Goal: Navigation & Orientation: Find specific page/section

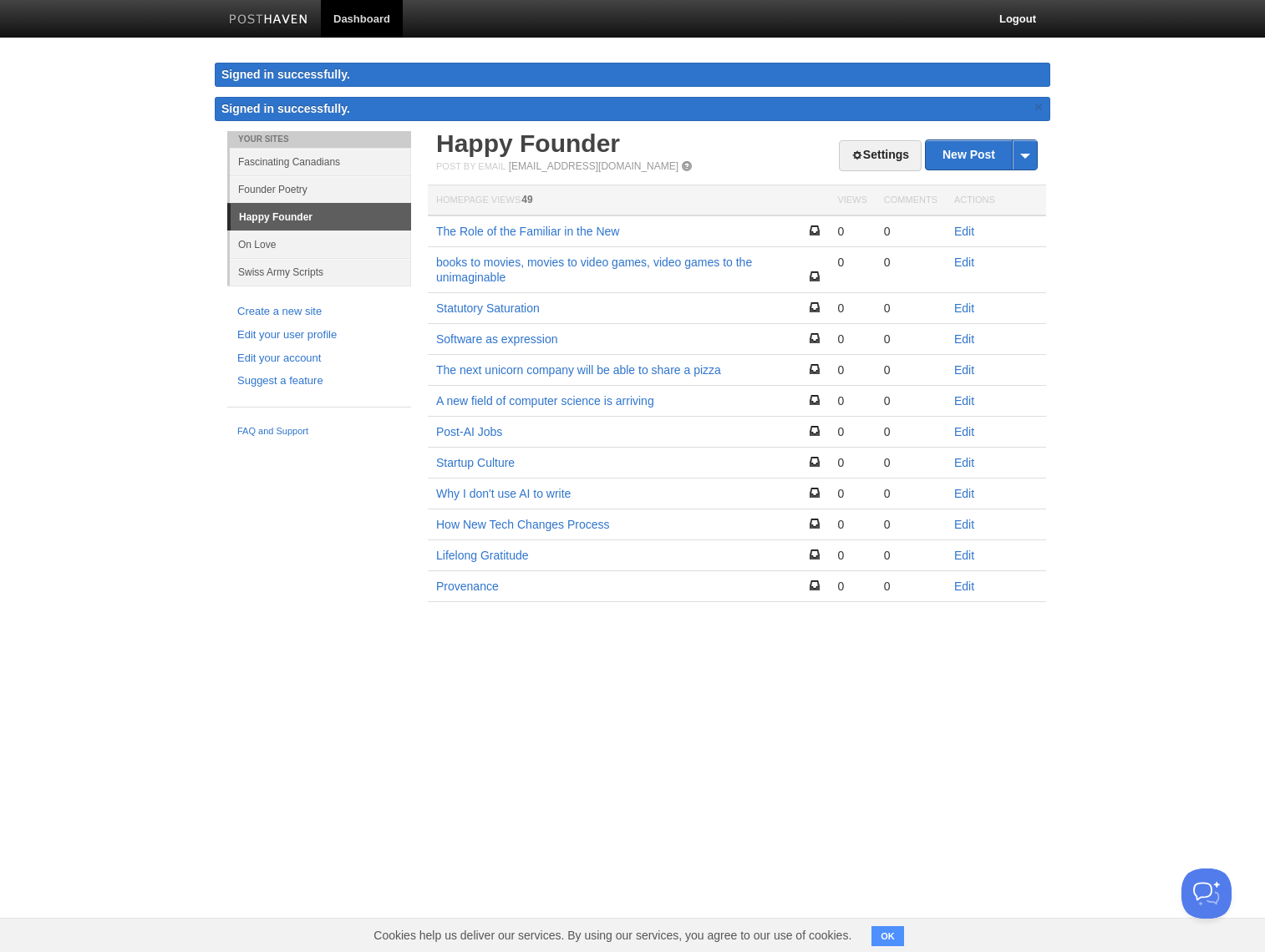
click at [1139, 102] on body "Dashboard Logout Signed in successfully. Signed in successfully. × Your Sites F…" at bounding box center [632, 326] width 1265 height 651
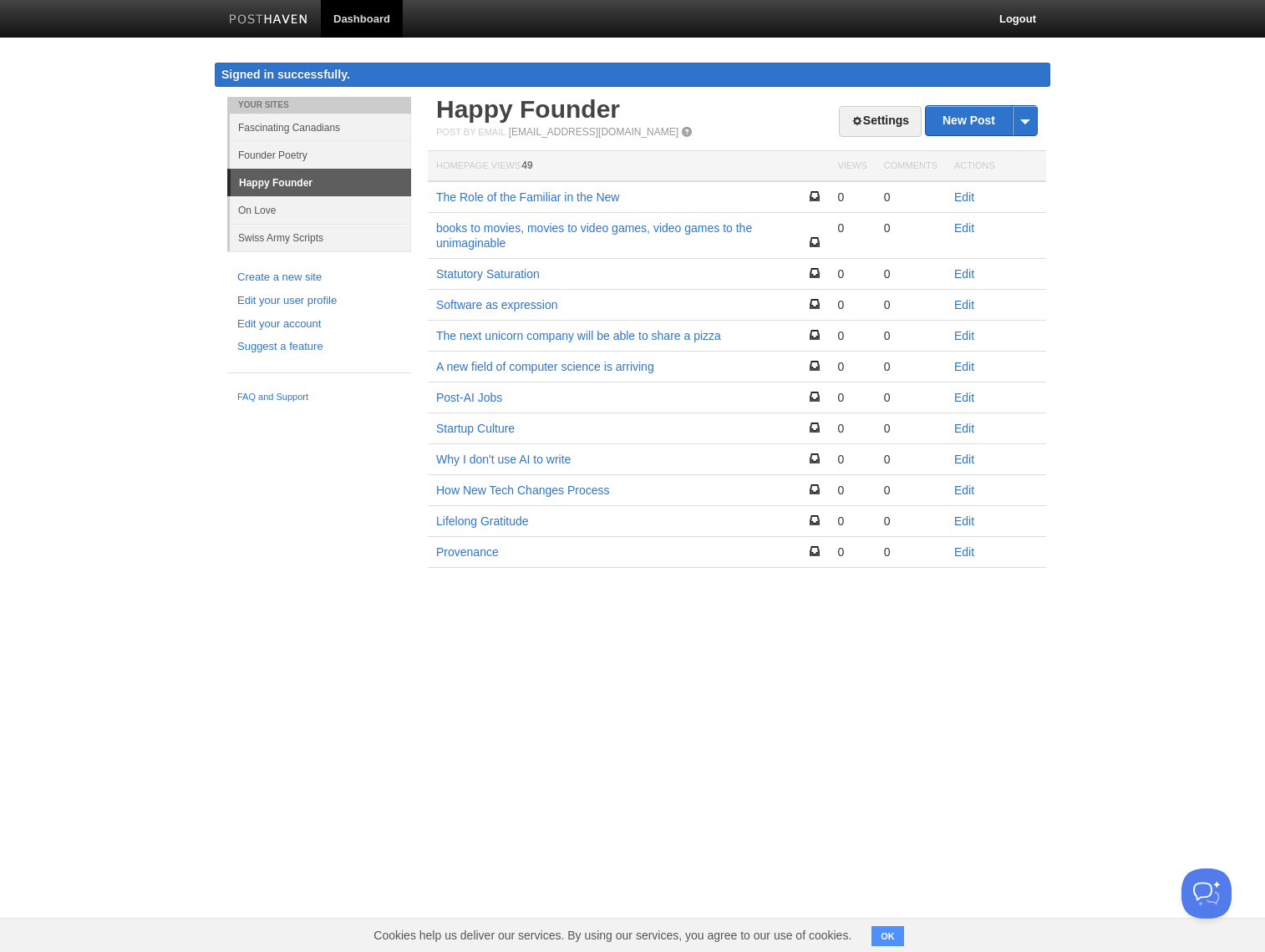
click at [1179, 166] on body "Dashboard Logout Signed in successfully. Signed in successfully. × Your Sites F…" at bounding box center [632, 308] width 1265 height 618
click at [589, 101] on link "Happy Founder" at bounding box center [528, 109] width 184 height 27
click at [94, 613] on body "Dashboard Logout Signed in successfully. Signed in successfully. × Your Sites F…" at bounding box center [632, 308] width 1265 height 618
click at [312, 167] on link "Founder Poetry" at bounding box center [320, 155] width 181 height 27
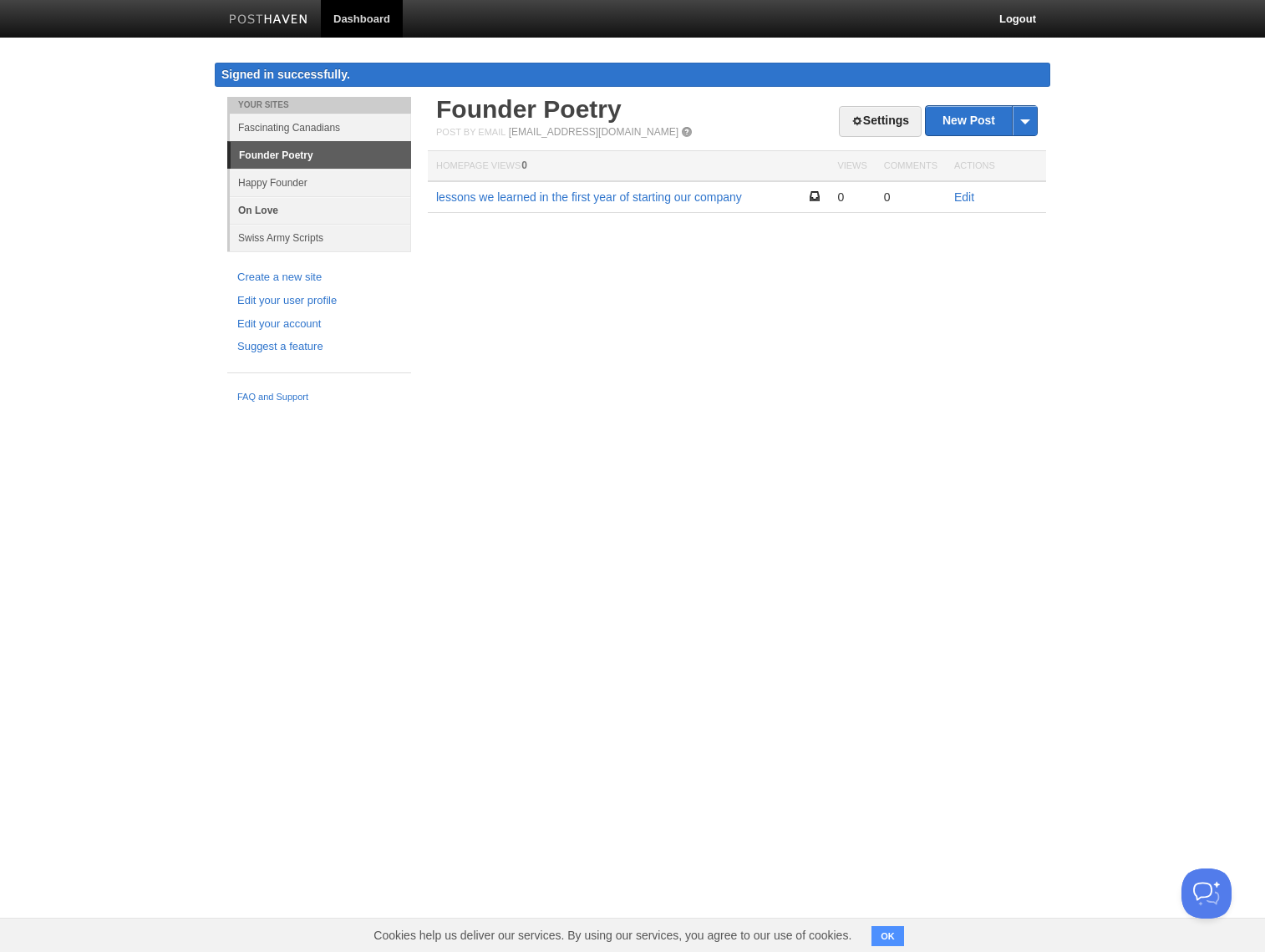
click at [315, 197] on link "On Love" at bounding box center [320, 209] width 181 height 27
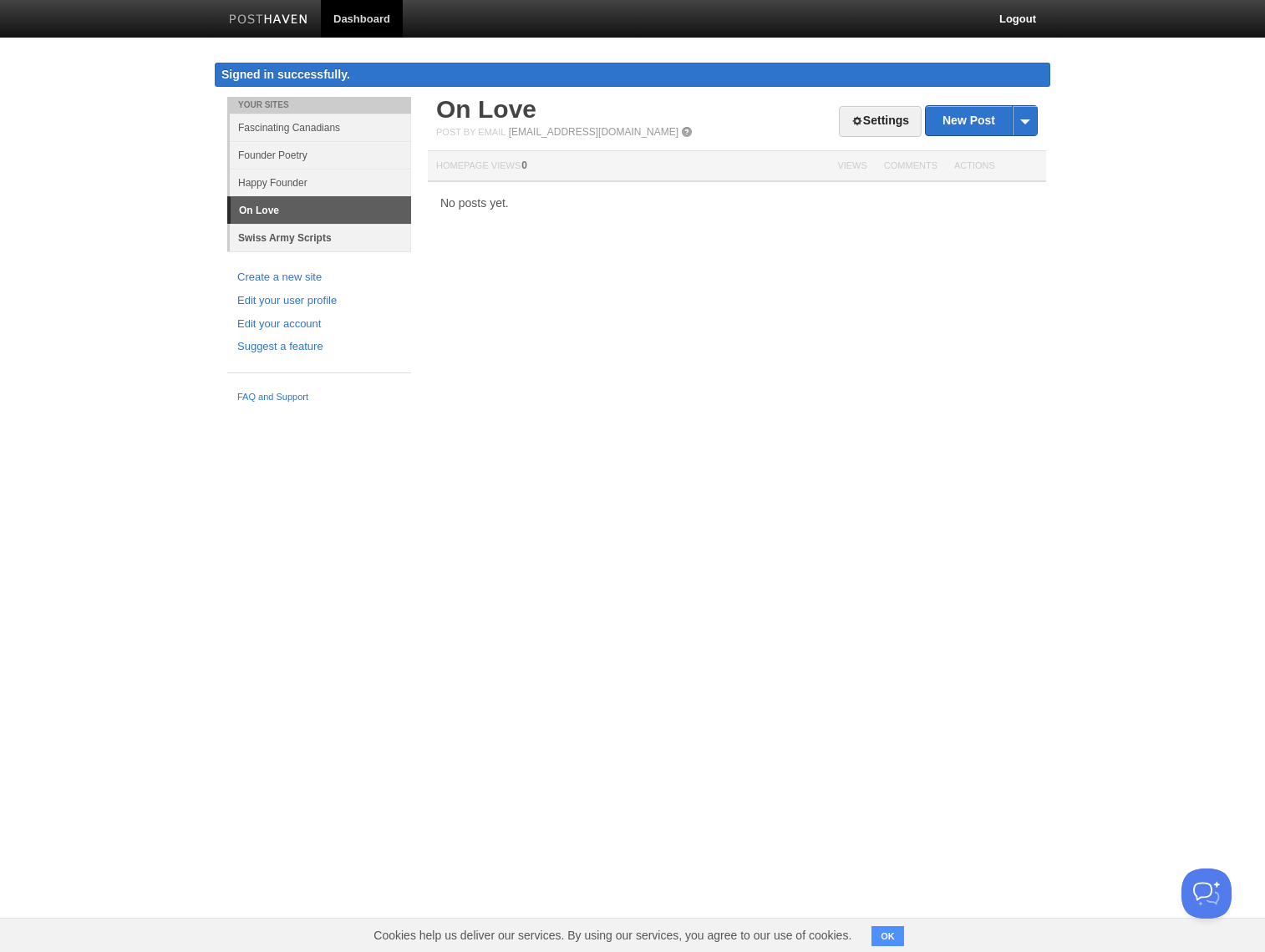
click at [305, 228] on link "Swiss Army Scripts" at bounding box center [320, 238] width 181 height 27
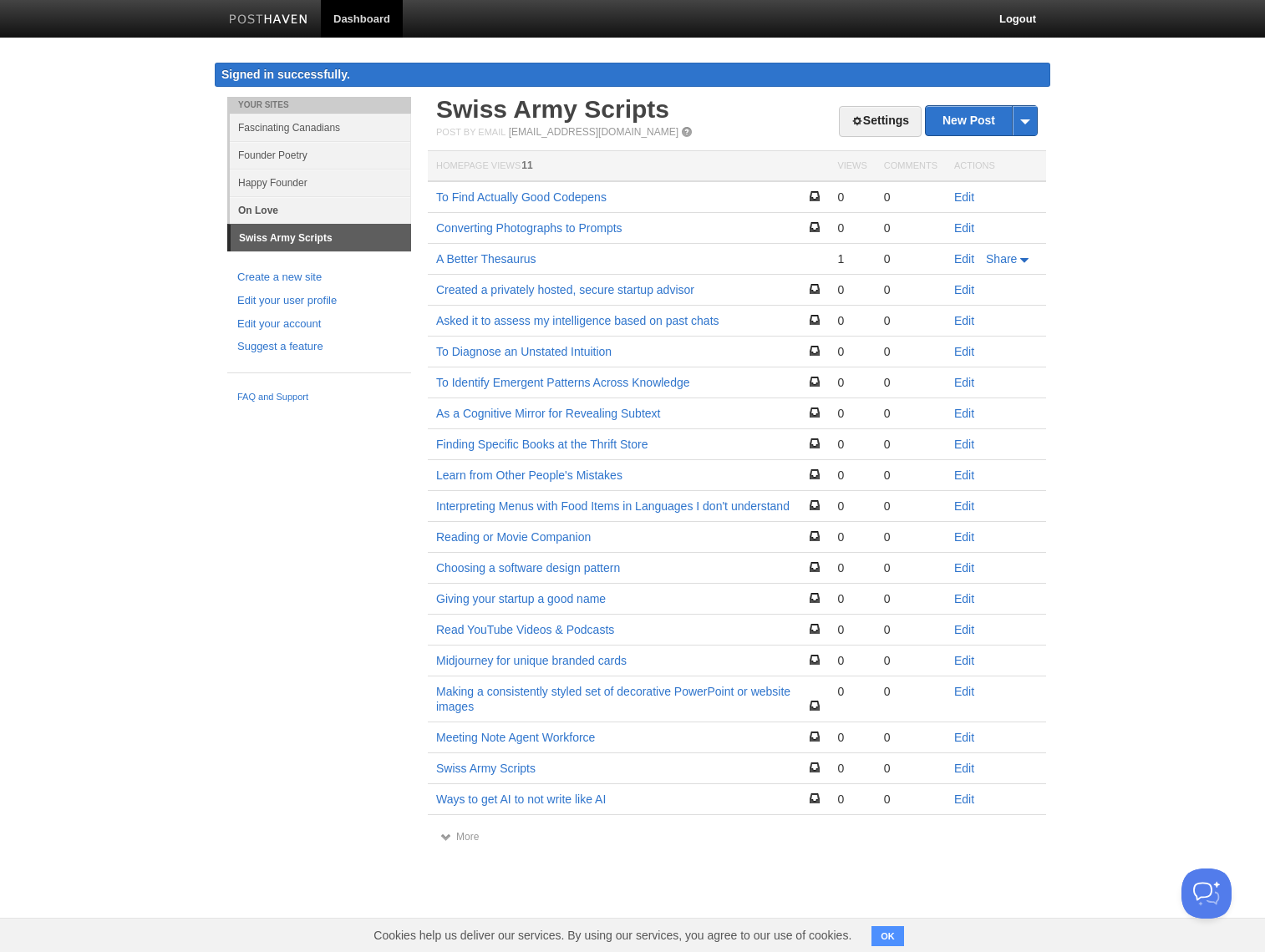
click at [299, 199] on link "On Love" at bounding box center [320, 209] width 181 height 27
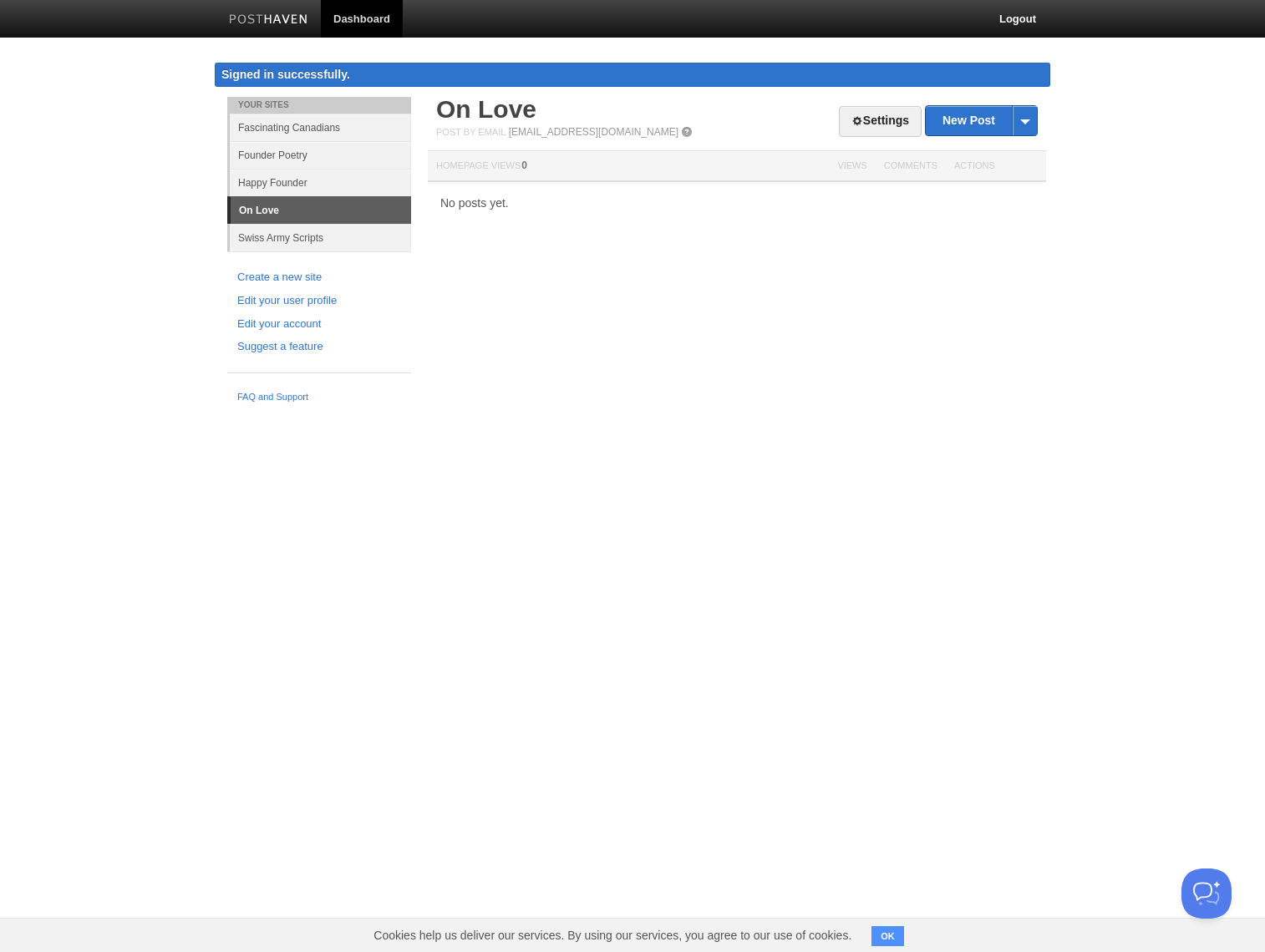
click at [297, 254] on div "Your Sites Fascinating Canadians Founder Poetry Happy Founder On Love Swiss Arm…" at bounding box center [318, 254] width 208 height 314
click at [298, 236] on link "Swiss Army Scripts" at bounding box center [320, 238] width 181 height 27
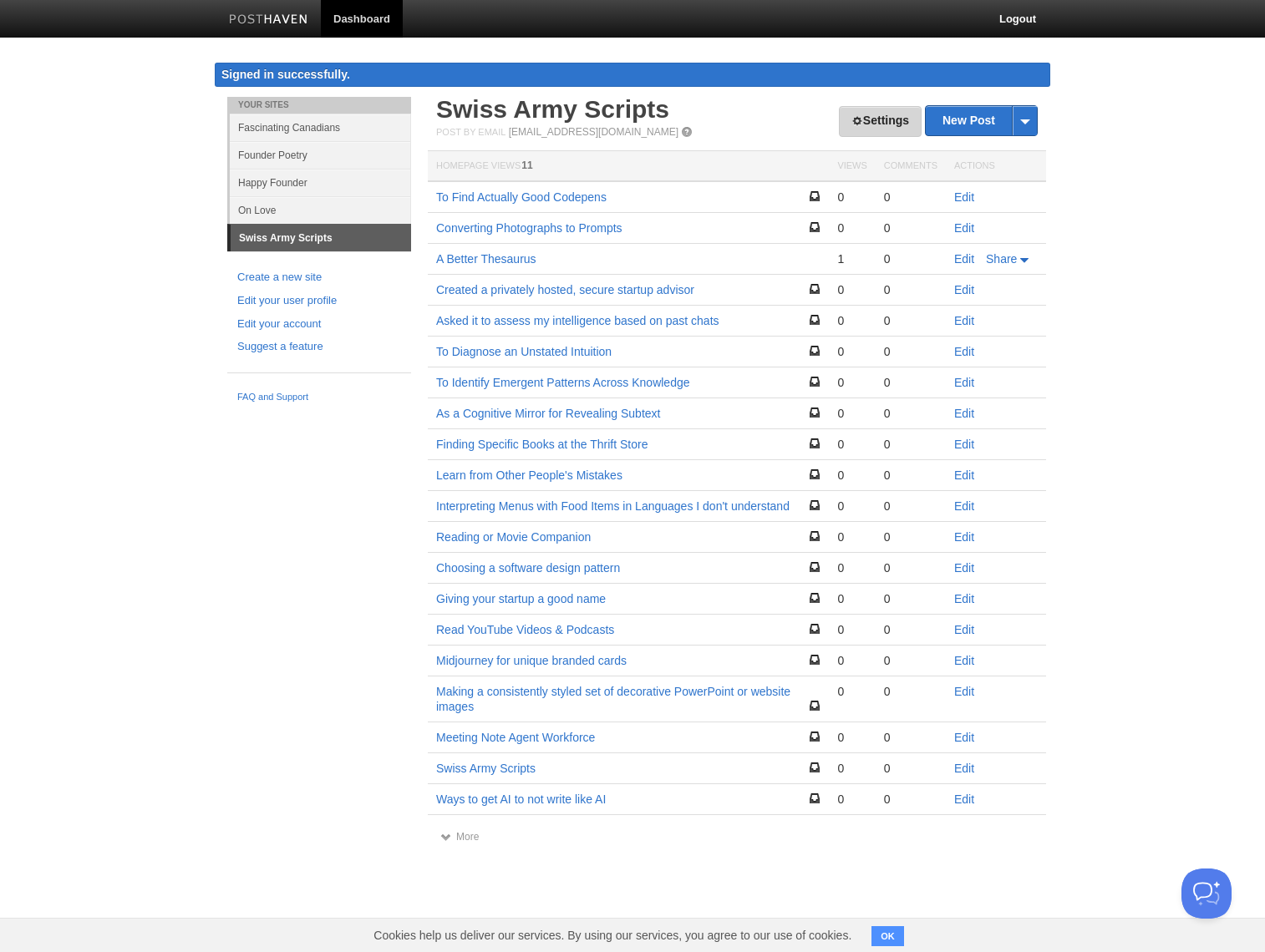
click at [884, 122] on link "Settings" at bounding box center [879, 121] width 82 height 31
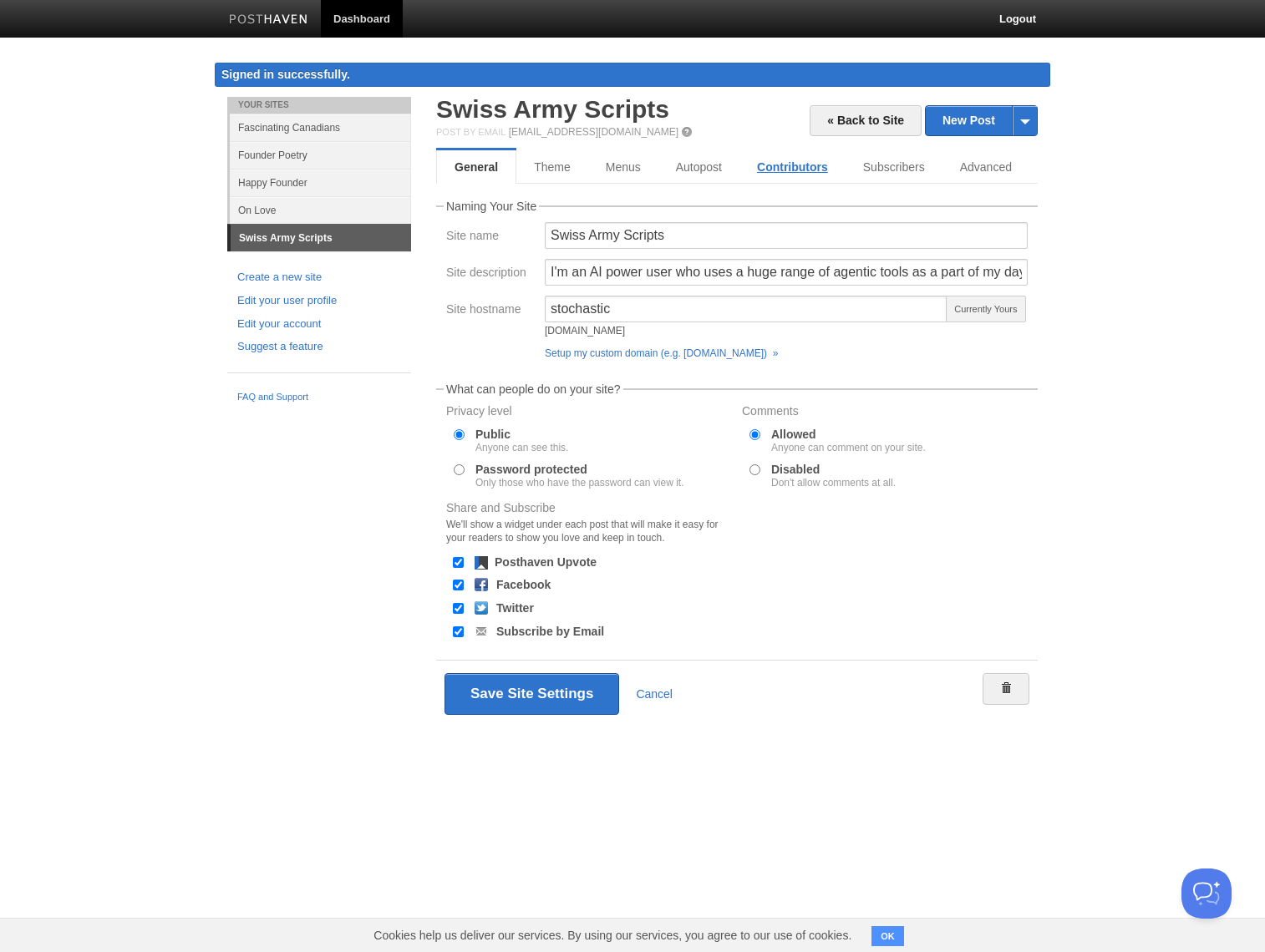
click at [806, 168] on link "Contributors" at bounding box center [792, 167] width 106 height 33
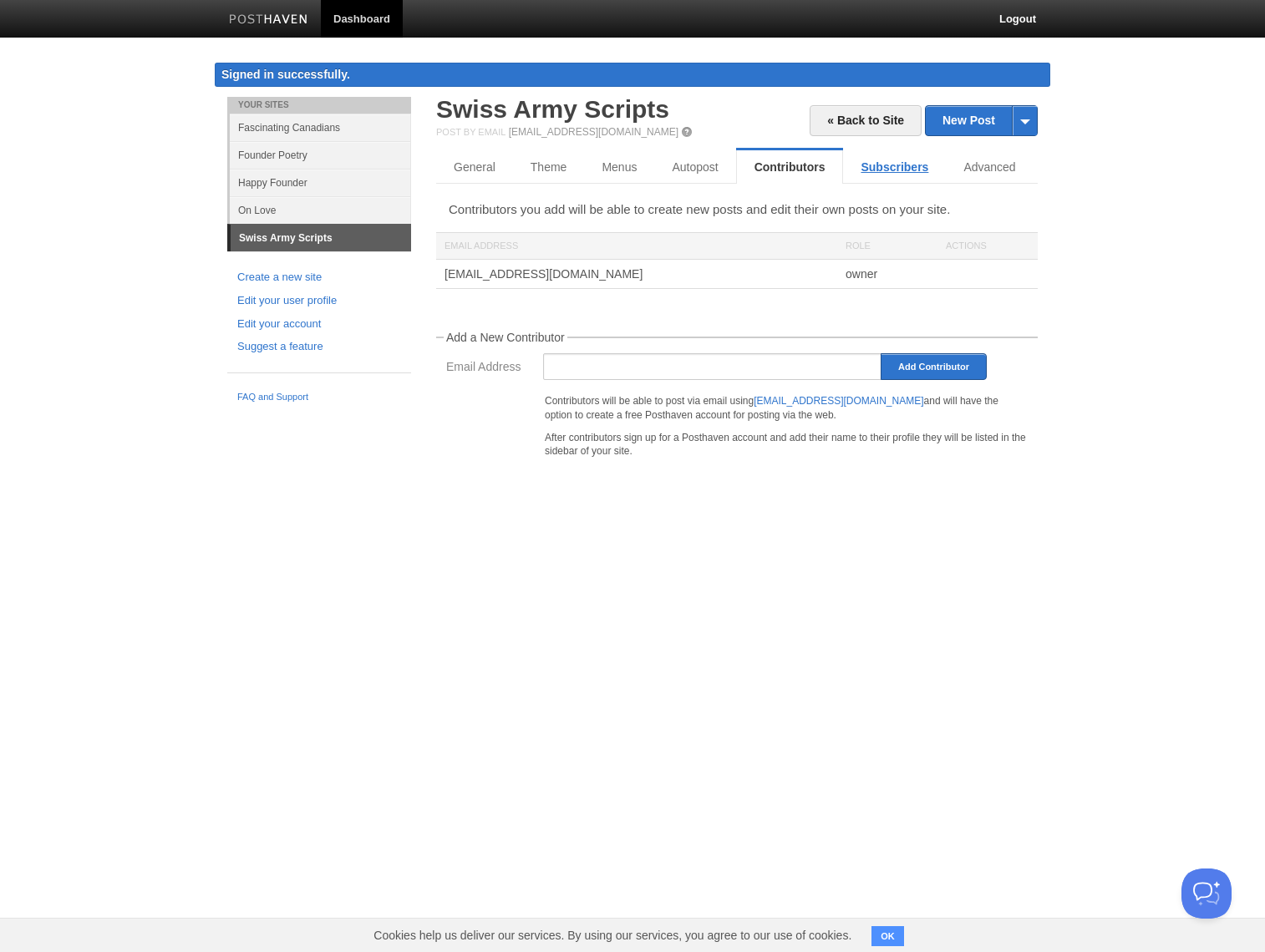
click at [848, 168] on link "Subscribers" at bounding box center [894, 167] width 103 height 33
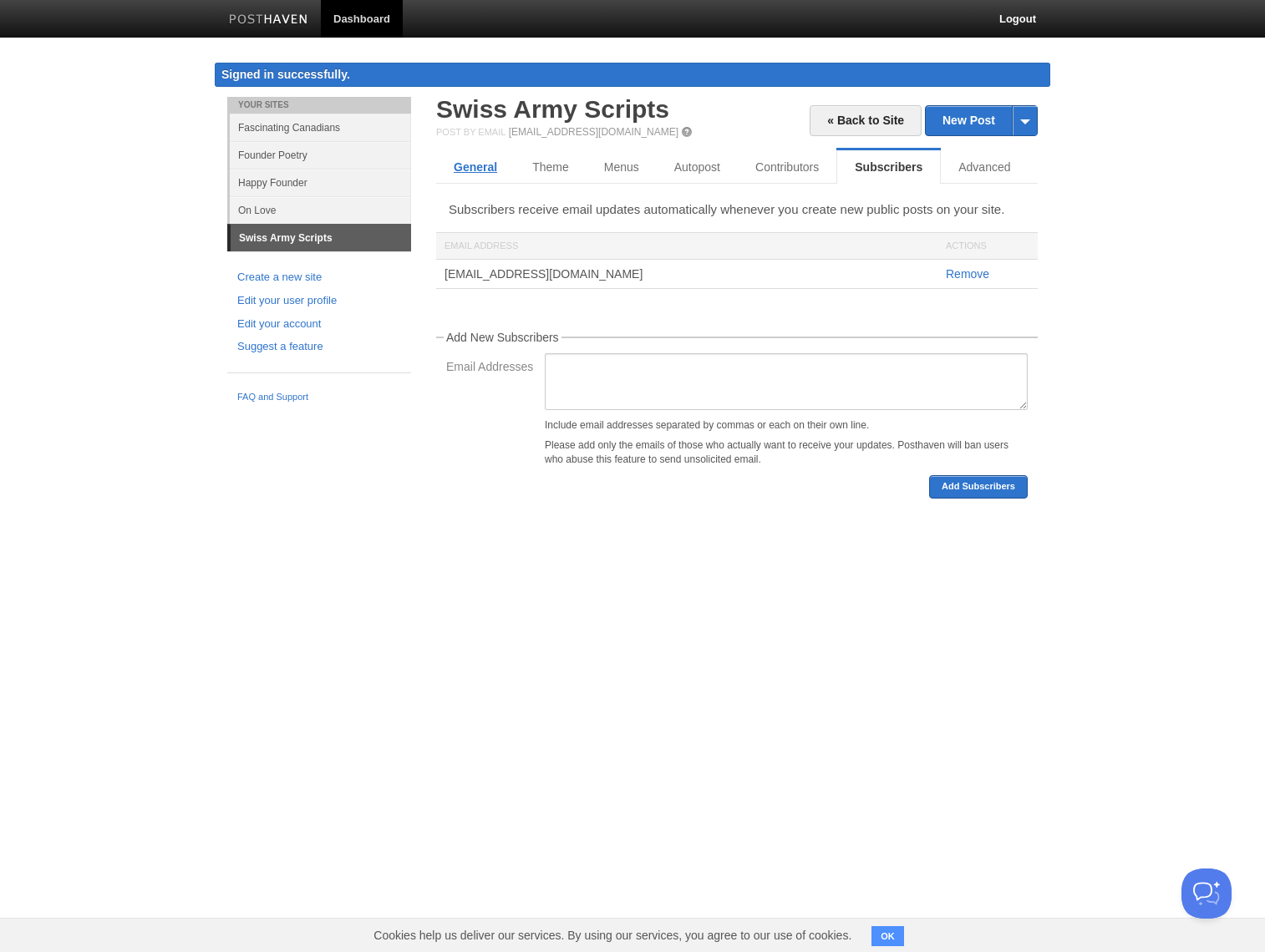
click at [490, 175] on link "General" at bounding box center [475, 167] width 79 height 33
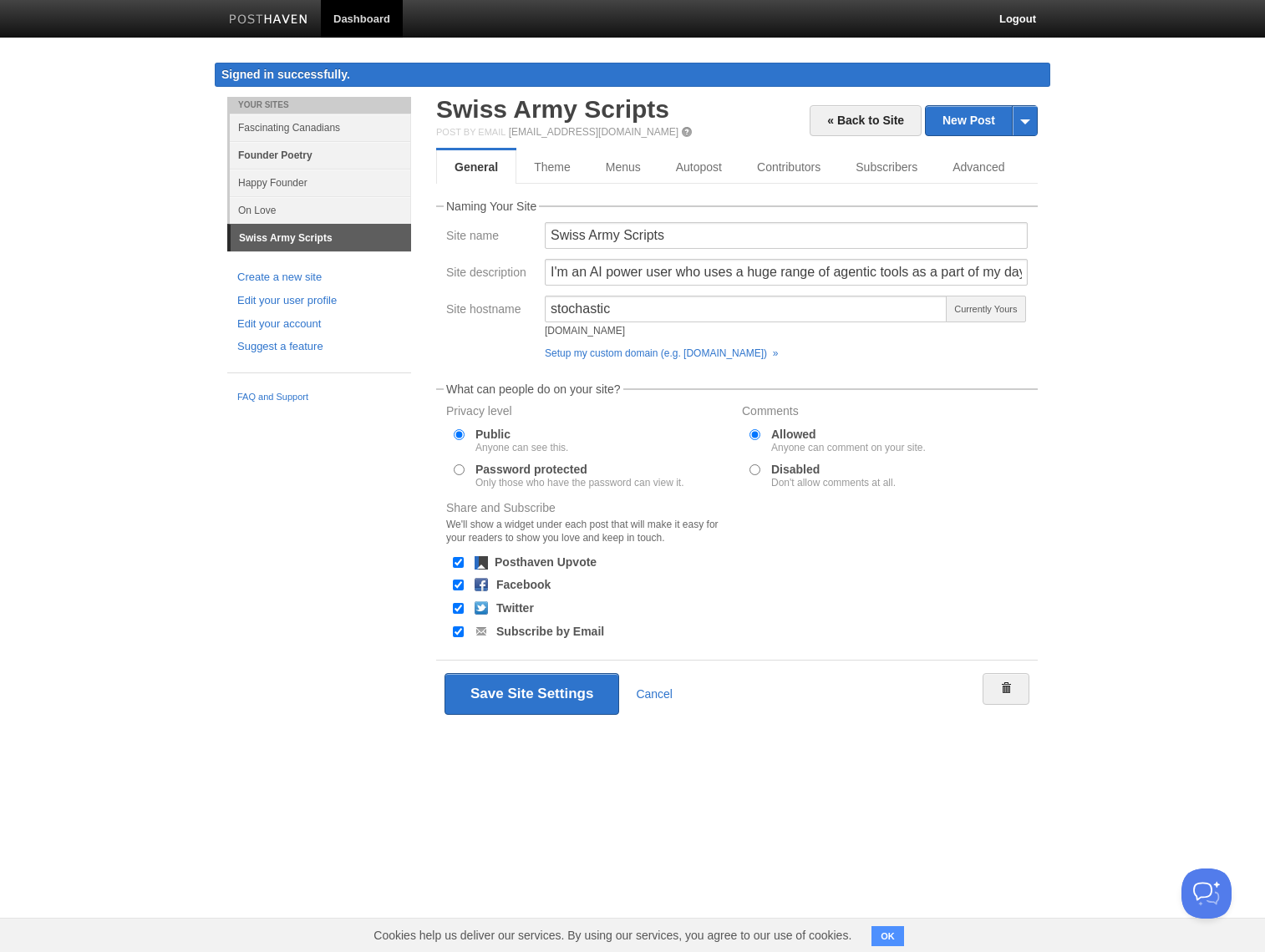
click at [323, 143] on link "Founder Poetry" at bounding box center [320, 155] width 181 height 27
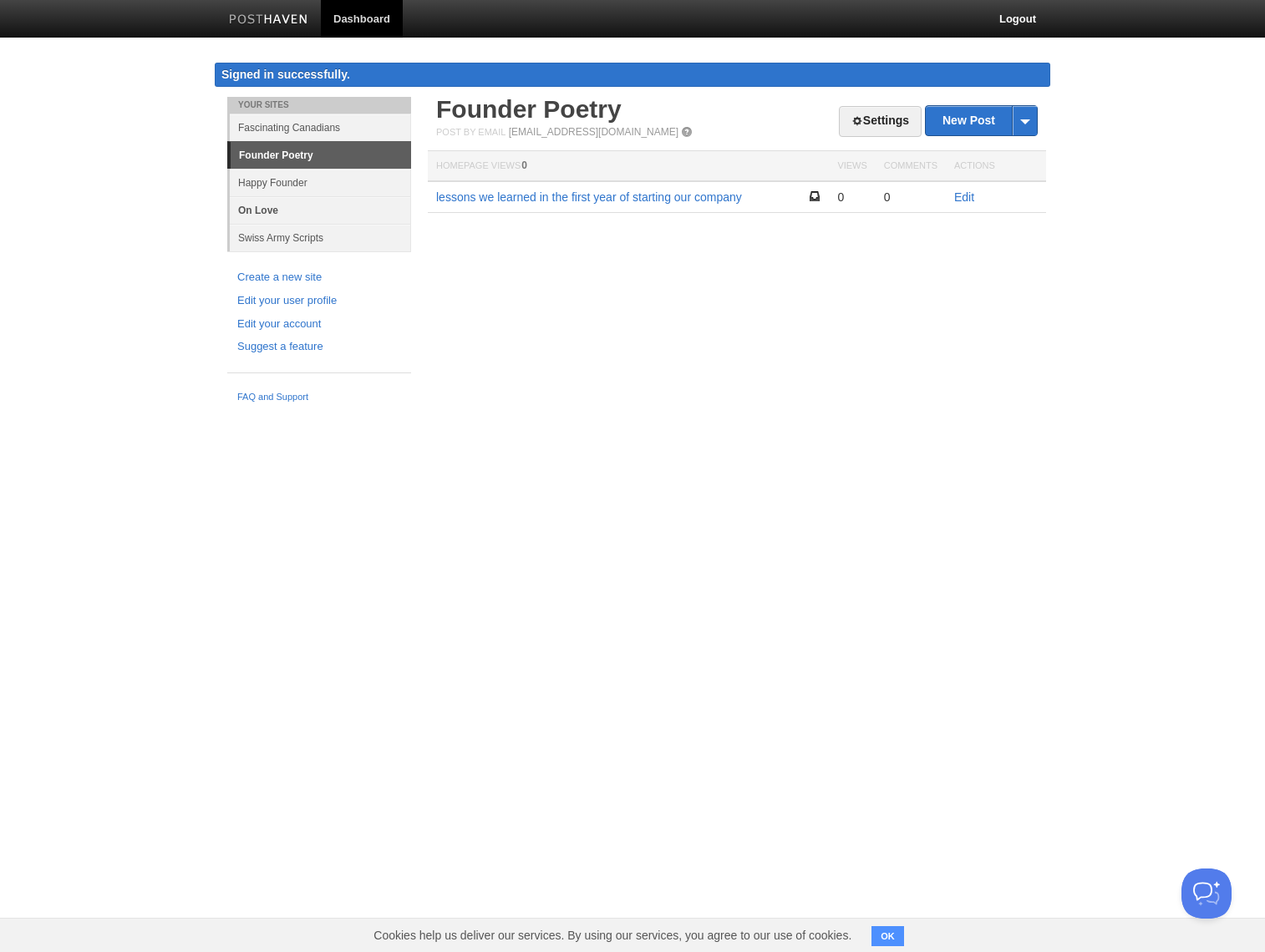
click at [321, 214] on link "On Love" at bounding box center [320, 209] width 181 height 27
click at [320, 233] on link "Swiss Army Scripts" at bounding box center [320, 238] width 181 height 27
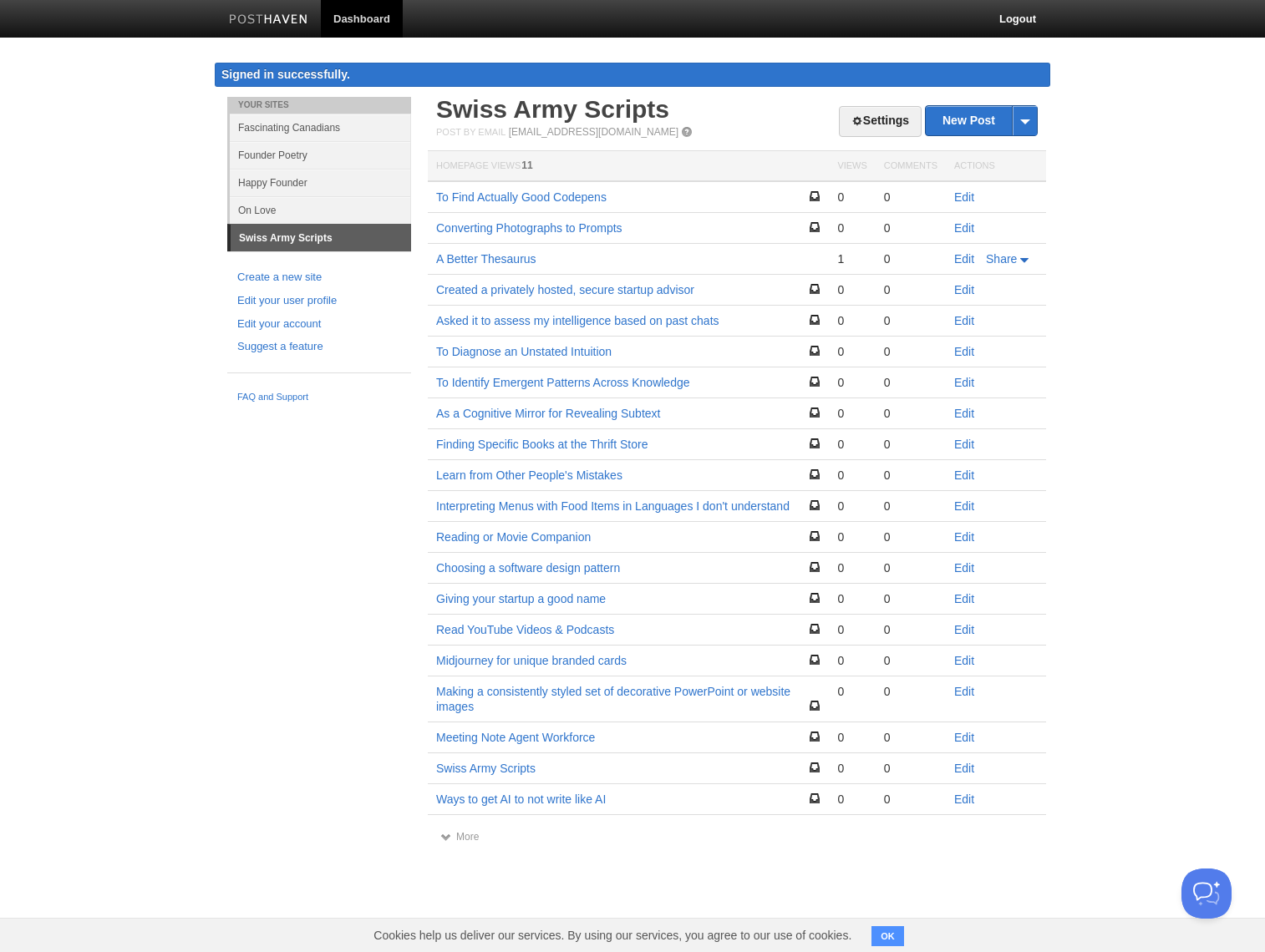
drag, startPoint x: 194, startPoint y: 484, endPoint x: 206, endPoint y: 428, distance: 57.3
click at [194, 483] on body "Dashboard Logout Signed in successfully. Signed in successfully. × Your Sites F…" at bounding box center [632, 438] width 1265 height 876
click at [347, 184] on link "Happy Founder" at bounding box center [320, 182] width 181 height 27
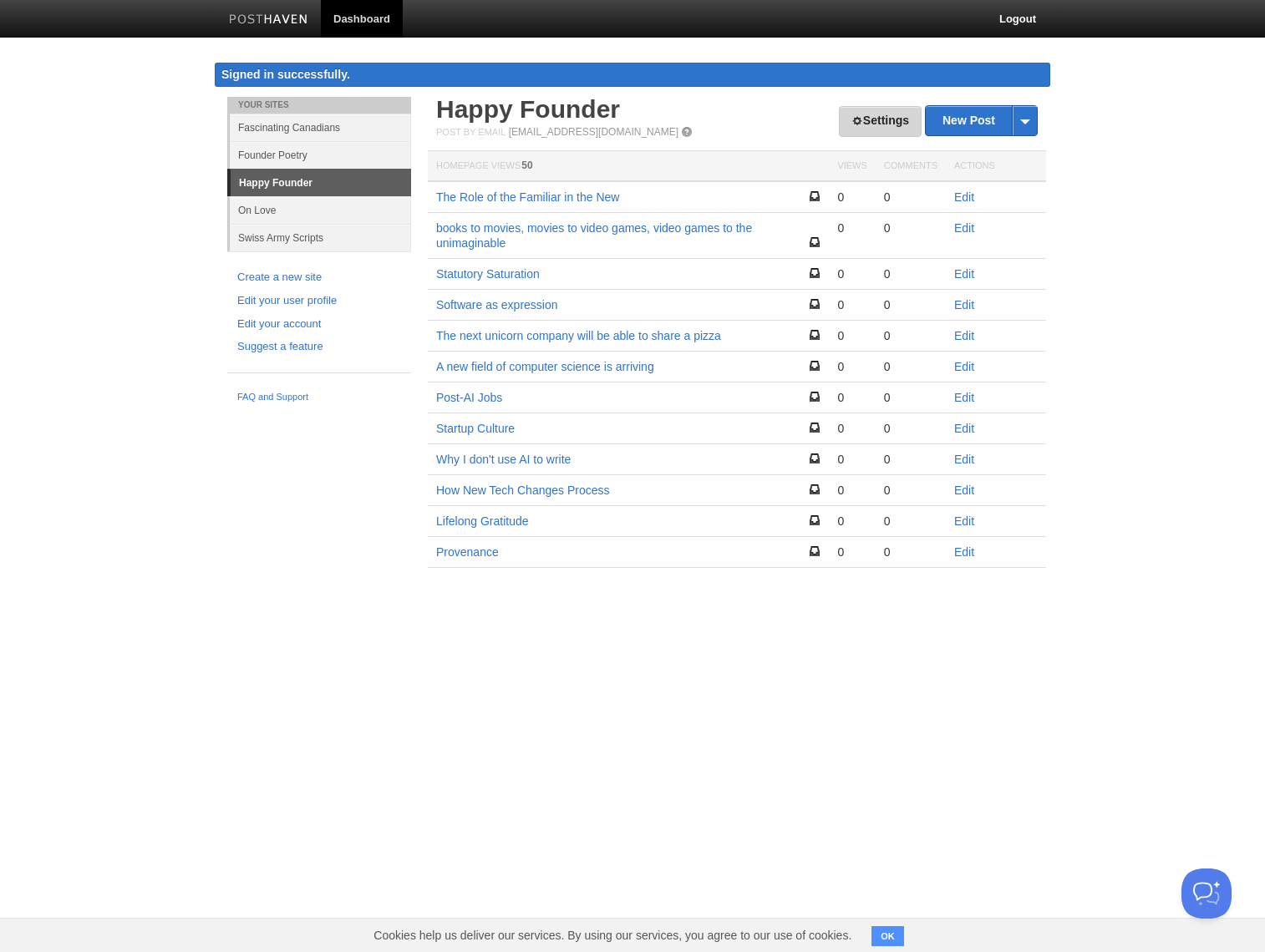
click at [890, 128] on link "Settings" at bounding box center [879, 121] width 82 height 31
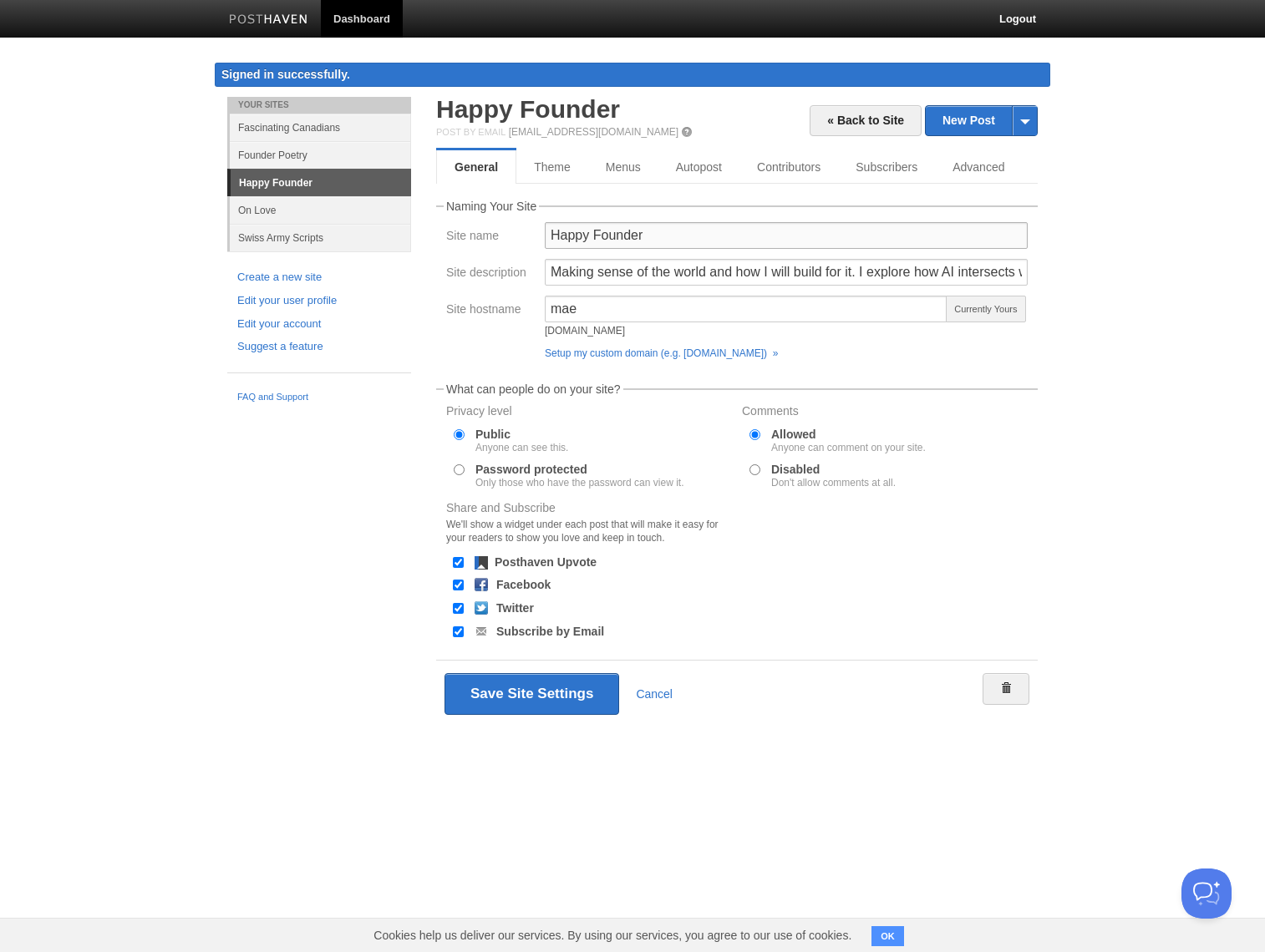
click at [768, 230] on input "Happy Founder" at bounding box center [786, 236] width 483 height 27
click at [1138, 281] on body "Dashboard Logout Signed in successfully. Signed in successfully. × Your Sites F…" at bounding box center [632, 388] width 1265 height 777
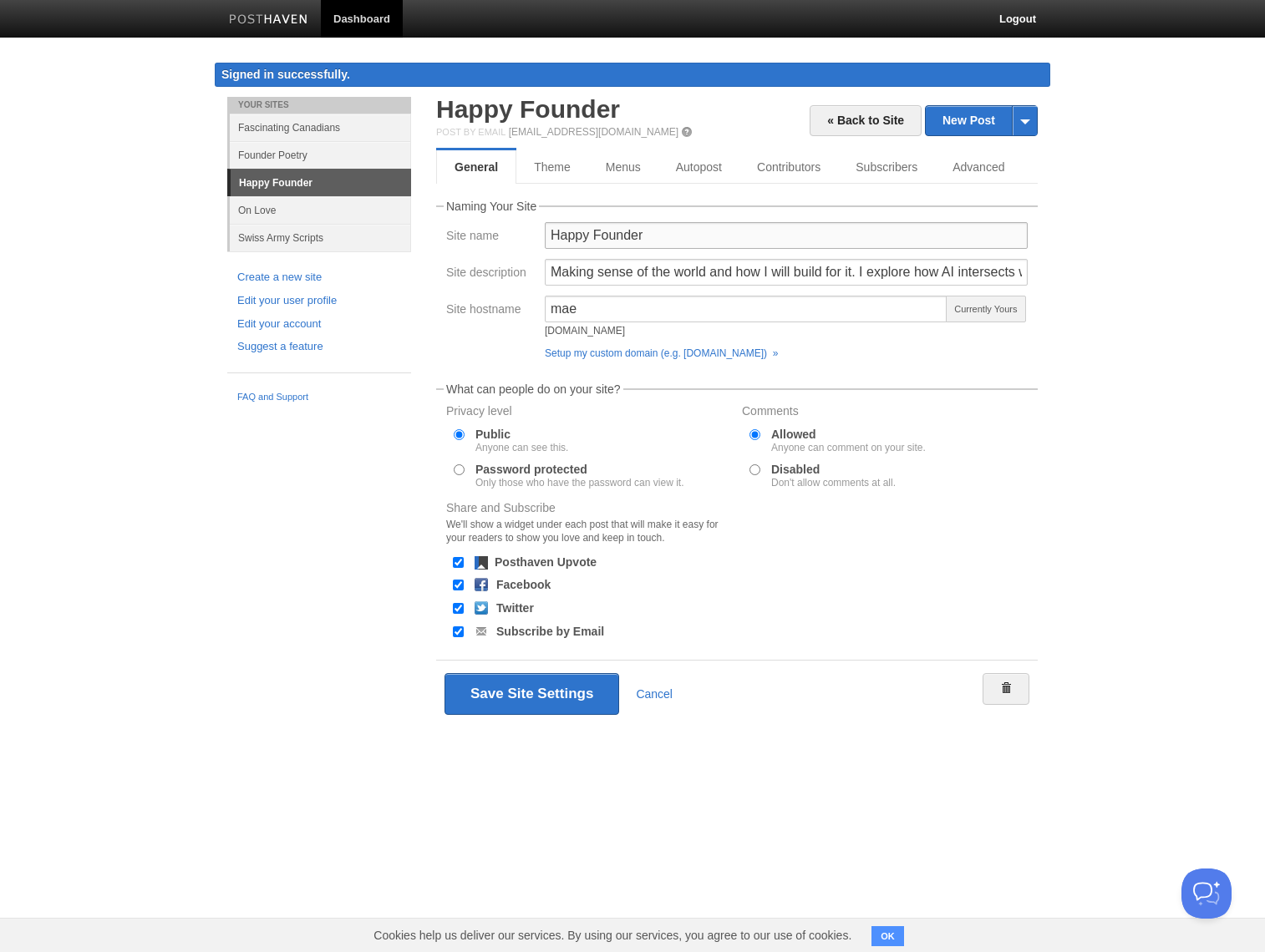
click at [718, 241] on input "Happy Founder" at bounding box center [786, 236] width 483 height 27
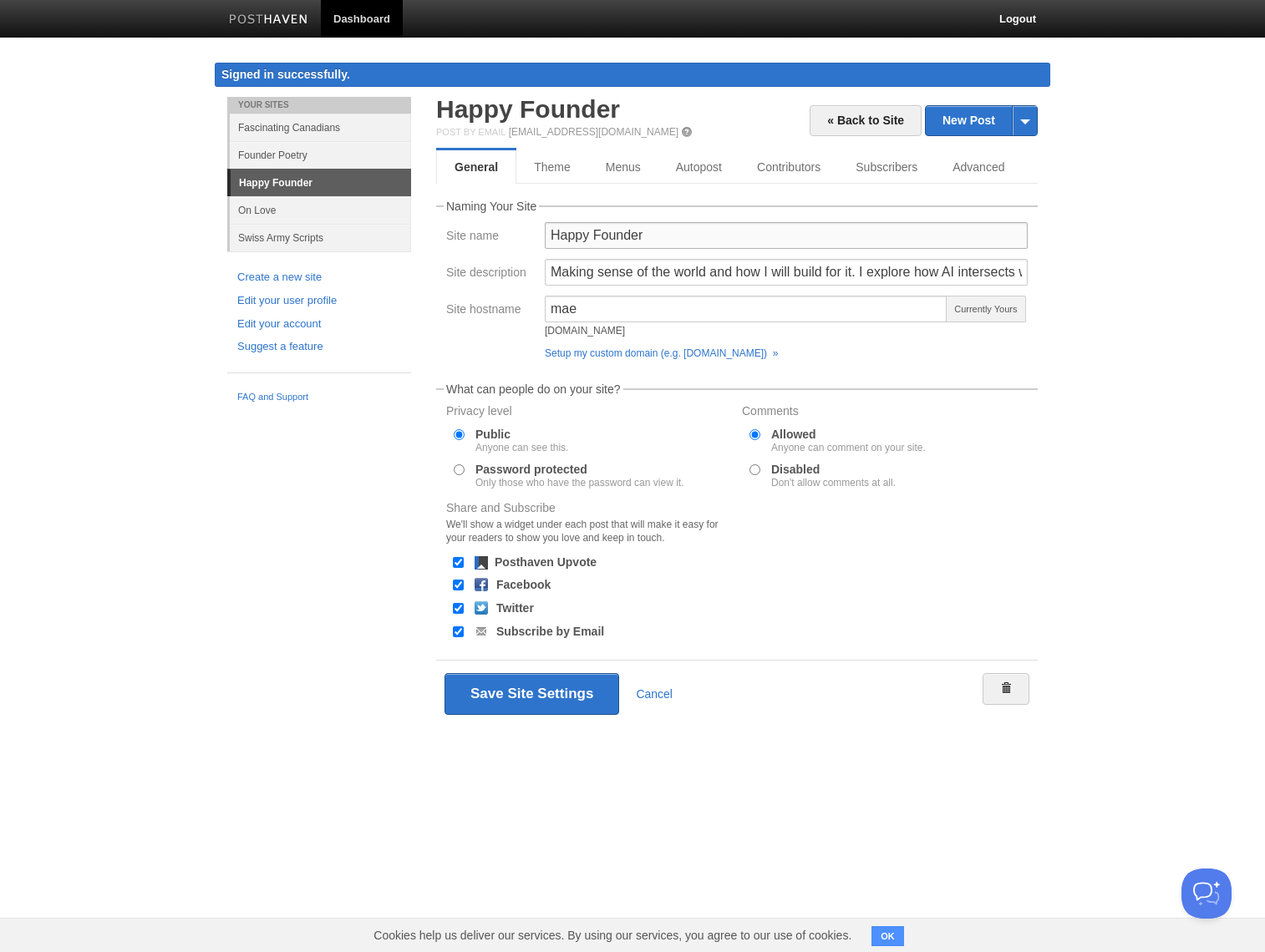
click at [718, 241] on input "Happy Founder" at bounding box center [786, 236] width 483 height 27
click at [1047, 400] on div "« Back to Site New Post by Web by Email Happy Founder Post by Email post@mae.po…" at bounding box center [737, 436] width 626 height 680
click at [852, 125] on link "« Back to Site" at bounding box center [865, 121] width 111 height 31
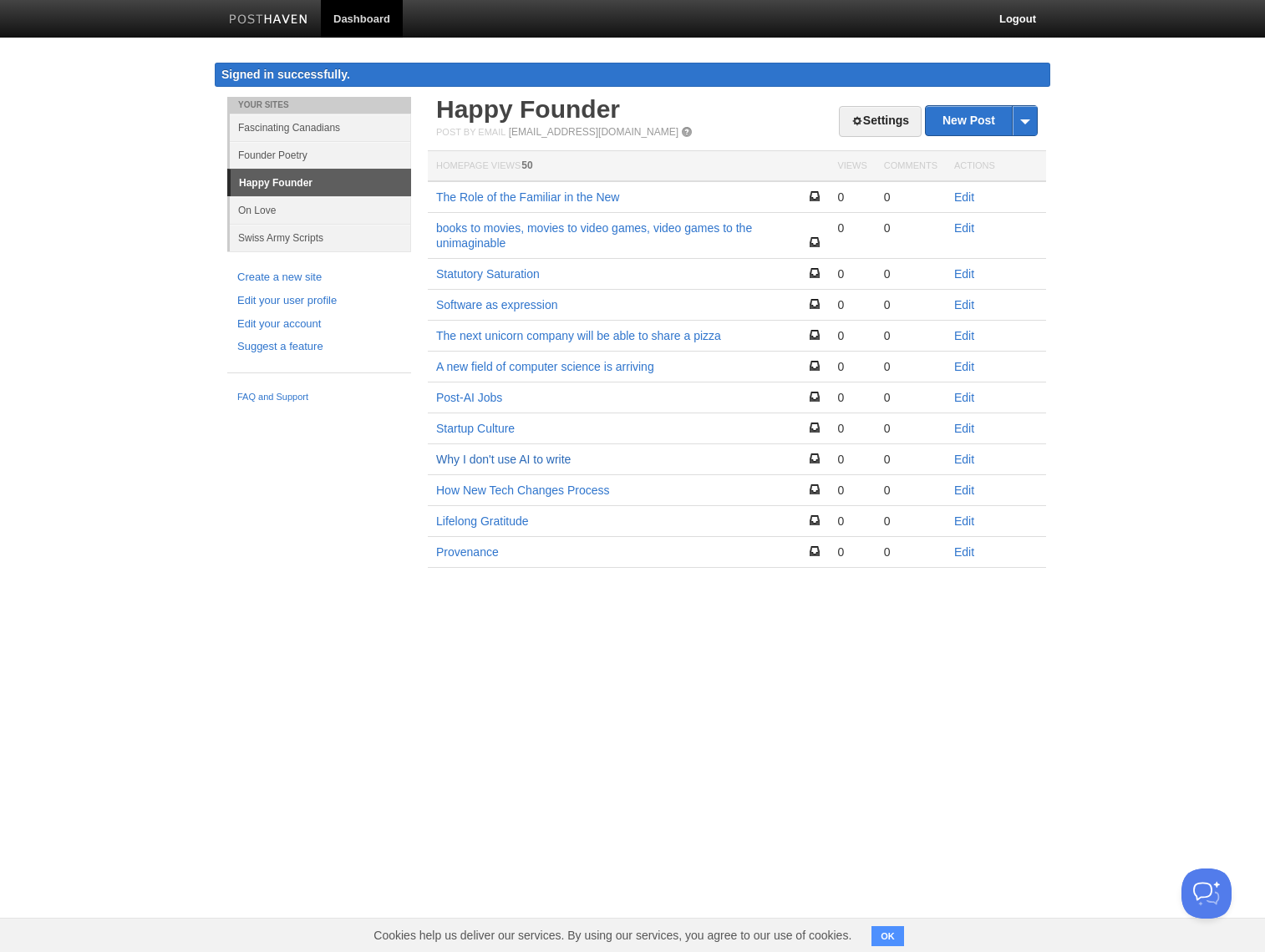
click at [532, 460] on link "Why I don't use AI to write" at bounding box center [503, 460] width 135 height 14
click at [237, 491] on div "Your Sites Fascinating [DEMOGRAPHIC_DATA] Founder Poetry Happy Founder On Love …" at bounding box center [632, 357] width 836 height 521
click at [154, 431] on body "Dashboard Logout Signed in successfully. Signed in successfully. × Your Sites F…" at bounding box center [632, 308] width 1265 height 618
click at [291, 607] on div "Your Sites Fascinating [DEMOGRAPHIC_DATA] Founder Poetry Happy Founder On Love …" at bounding box center [632, 357] width 836 height 521
click at [250, 488] on div "Your Sites Fascinating [DEMOGRAPHIC_DATA] Founder Poetry Happy Founder On Love …" at bounding box center [632, 357] width 836 height 521
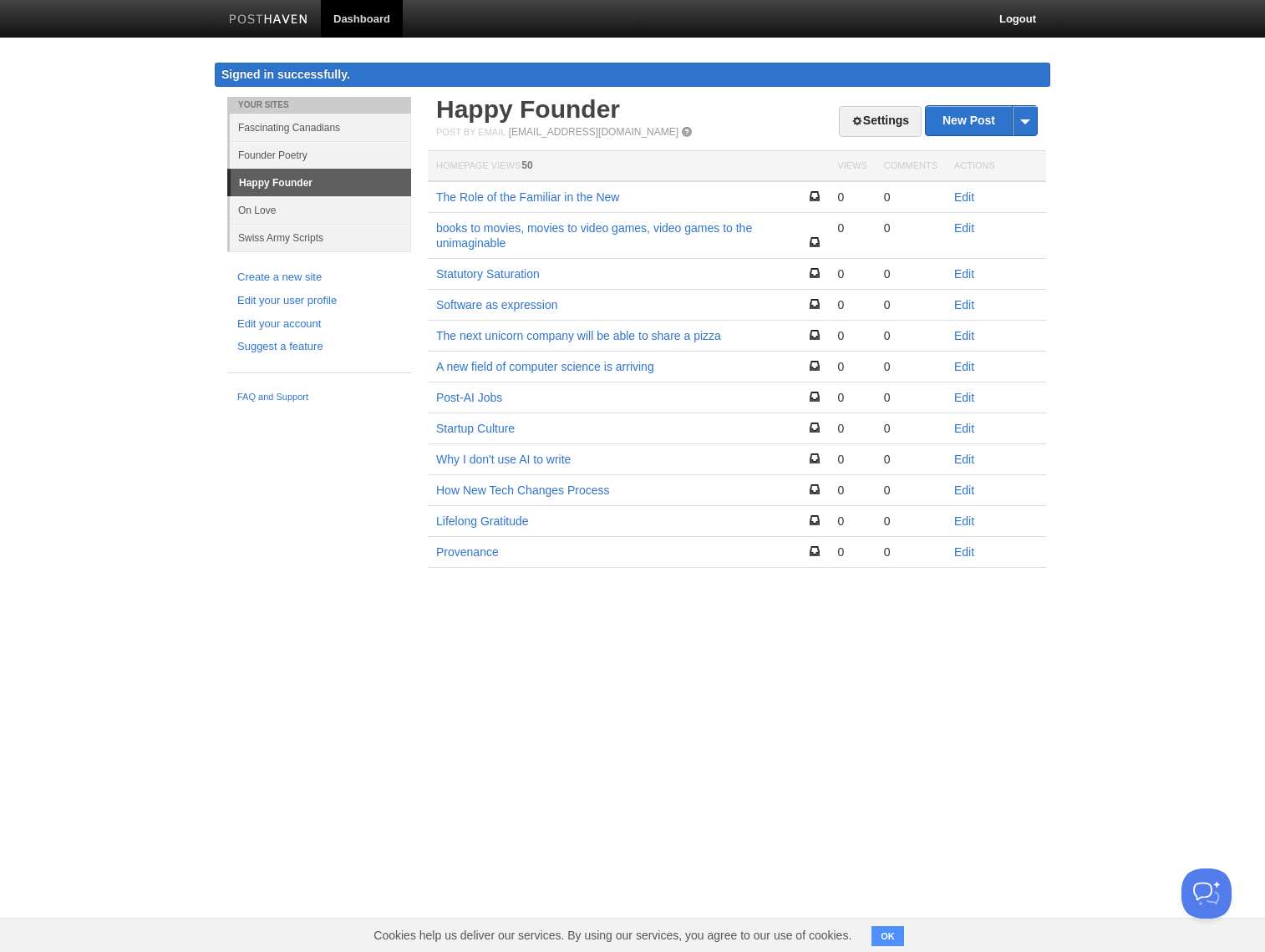
click at [95, 436] on body "Dashboard Logout Signed in successfully. Signed in successfully. × Your Sites F…" at bounding box center [632, 308] width 1265 height 618
click at [71, 427] on body "Dashboard Logout Signed in successfully. Signed in successfully. × Your Sites F…" at bounding box center [632, 308] width 1265 height 618
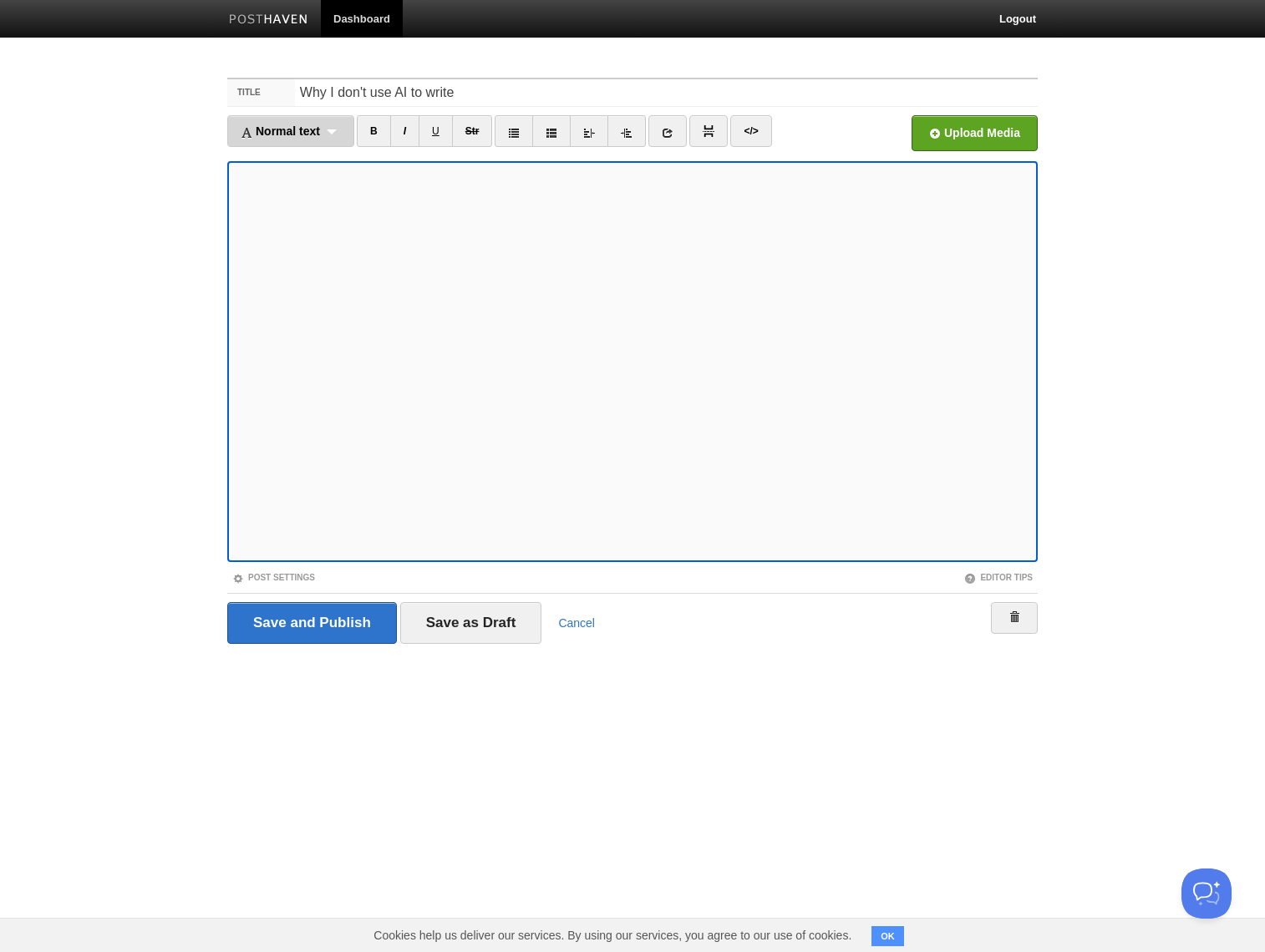
click at [311, 141] on div "Normal text Normal text Heading 1 Heading 2 Heading 3" at bounding box center [290, 131] width 127 height 32
click at [307, 124] on span "Normal text" at bounding box center [280, 131] width 79 height 14
click at [353, 140] on div "Normal text Normal text Heading 1 Heading 2 Heading 3" at bounding box center [290, 131] width 127 height 32
click at [349, 138] on div "Normal text Normal text Heading 1 Heading 2 Heading 3" at bounding box center [290, 131] width 127 height 32
click at [345, 149] on link "Normal text" at bounding box center [290, 161] width 125 height 25
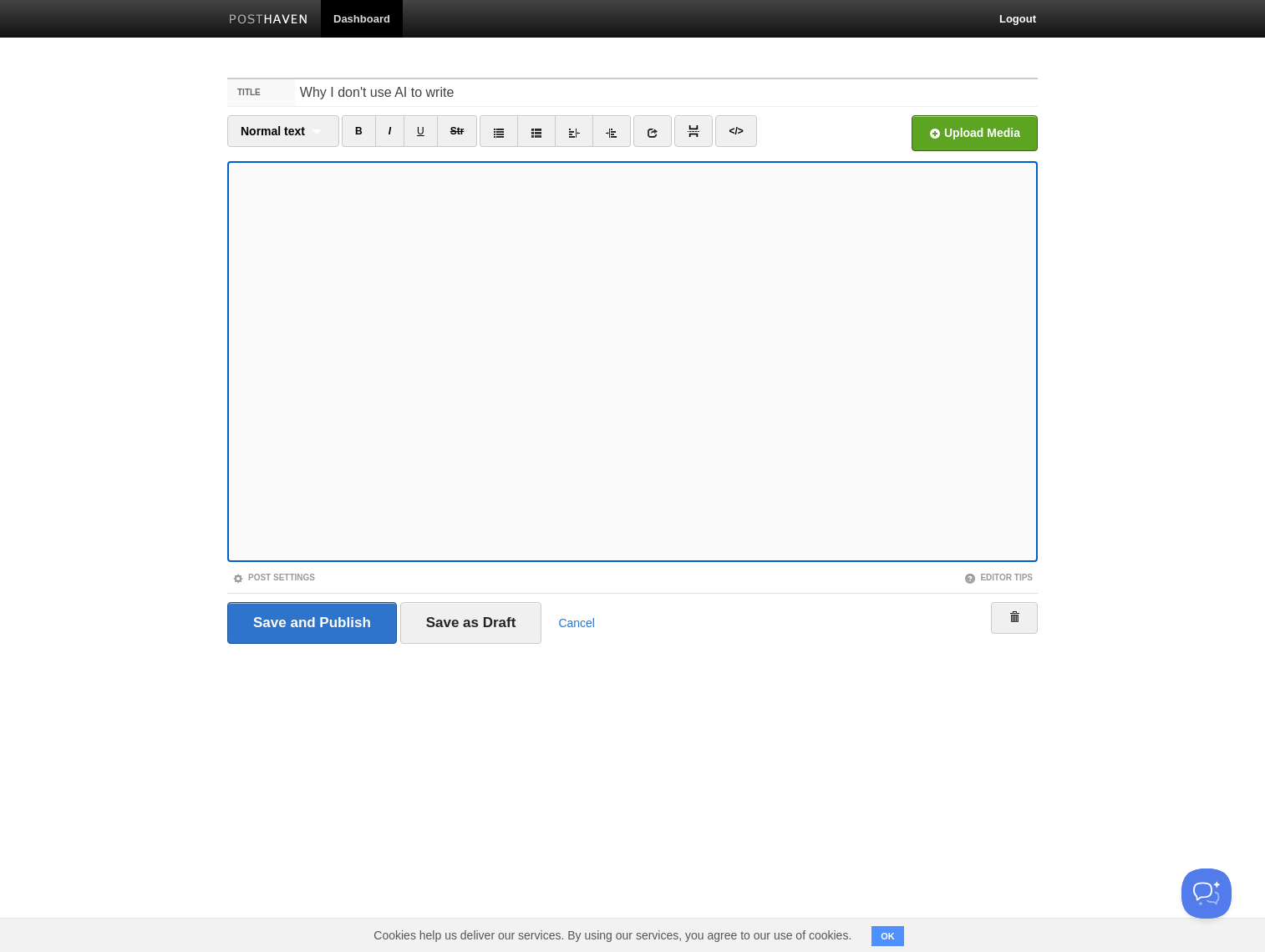
click at [33, 353] on body "Dashboard Logout Your Sites Fascinating [DEMOGRAPHIC_DATA] Founder Poetry Happy…" at bounding box center [632, 353] width 1265 height 707
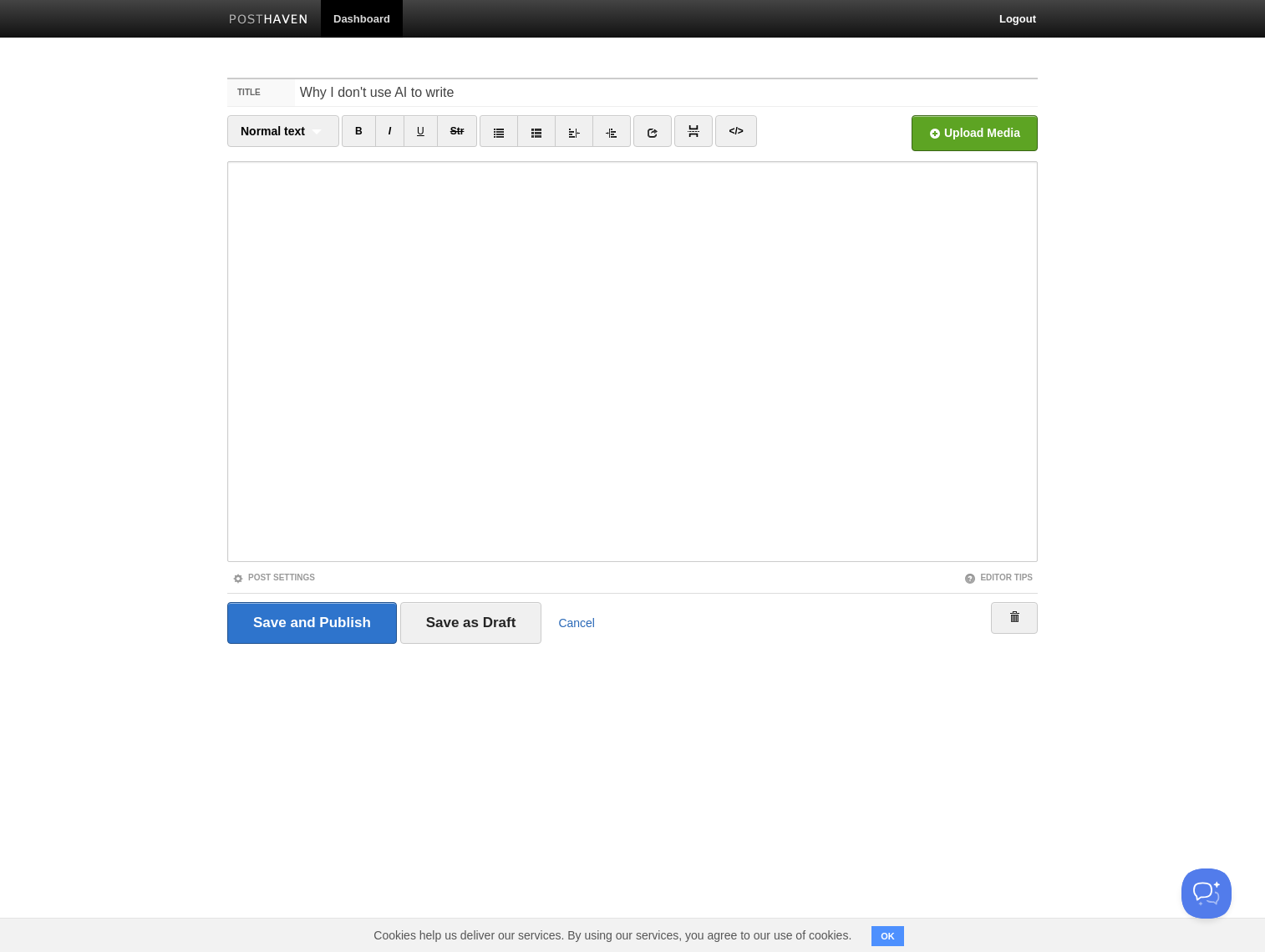
click at [583, 627] on link "Cancel" at bounding box center [577, 623] width 37 height 14
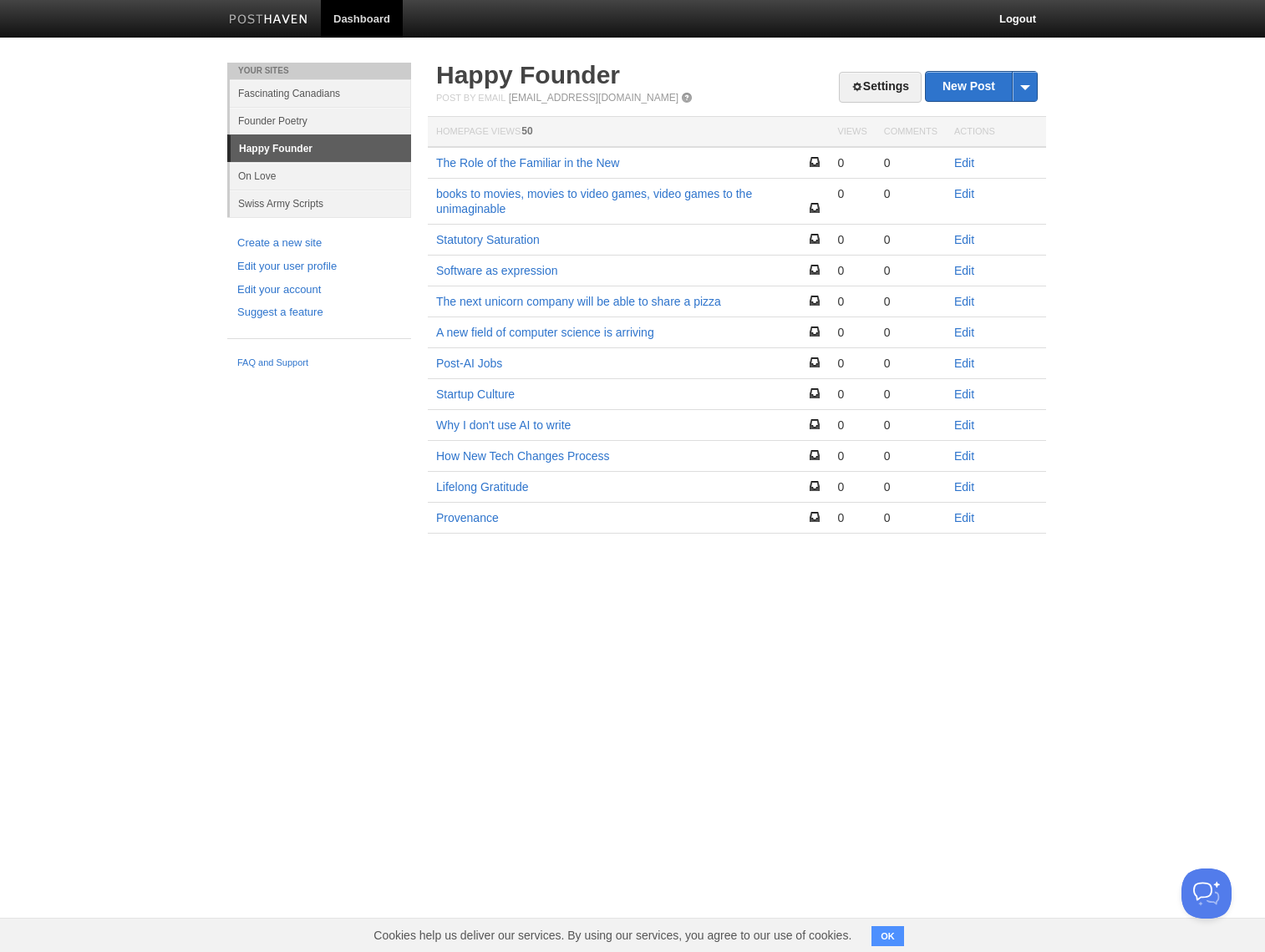
click at [478, 403] on td "Startup Culture" at bounding box center [628, 395] width 401 height 31
click at [480, 398] on link "Startup Culture" at bounding box center [475, 395] width 79 height 14
click at [238, 451] on div "Your Sites Fascinating [DEMOGRAPHIC_DATA] Founder Poetry Happy Founder On Love …" at bounding box center [632, 323] width 836 height 521
click at [512, 491] on link "Lifelong Gratitude" at bounding box center [483, 487] width 93 height 14
click at [310, 472] on div "Your Sites Fascinating [DEMOGRAPHIC_DATA] Founder Poetry Happy Founder On Love …" at bounding box center [632, 323] width 836 height 521
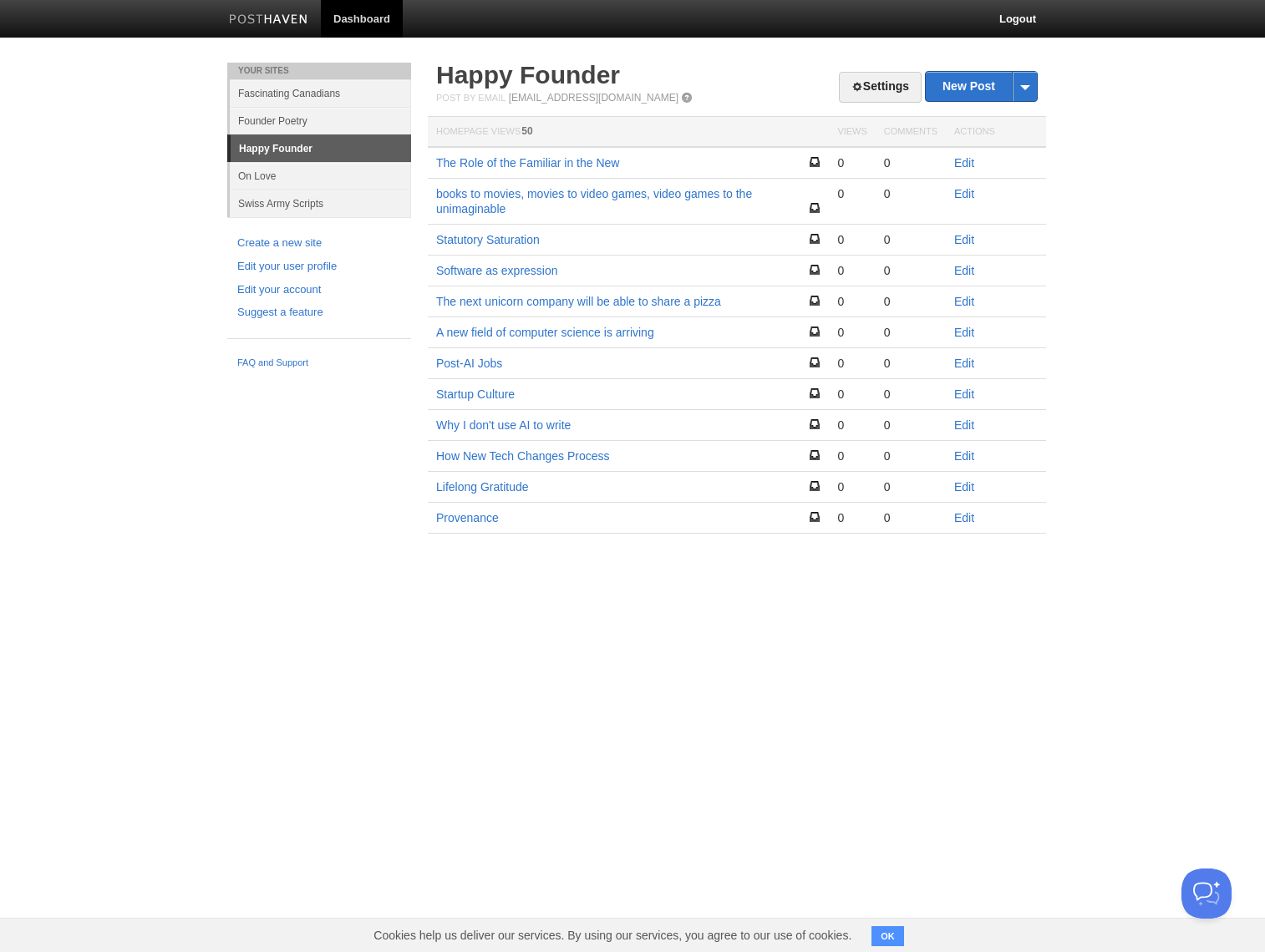
click at [397, 523] on div "Your Sites Fascinating [DEMOGRAPHIC_DATA] Founder Poetry Happy Founder On Love …" at bounding box center [632, 323] width 836 height 521
click at [281, 169] on link "On Love" at bounding box center [320, 175] width 181 height 27
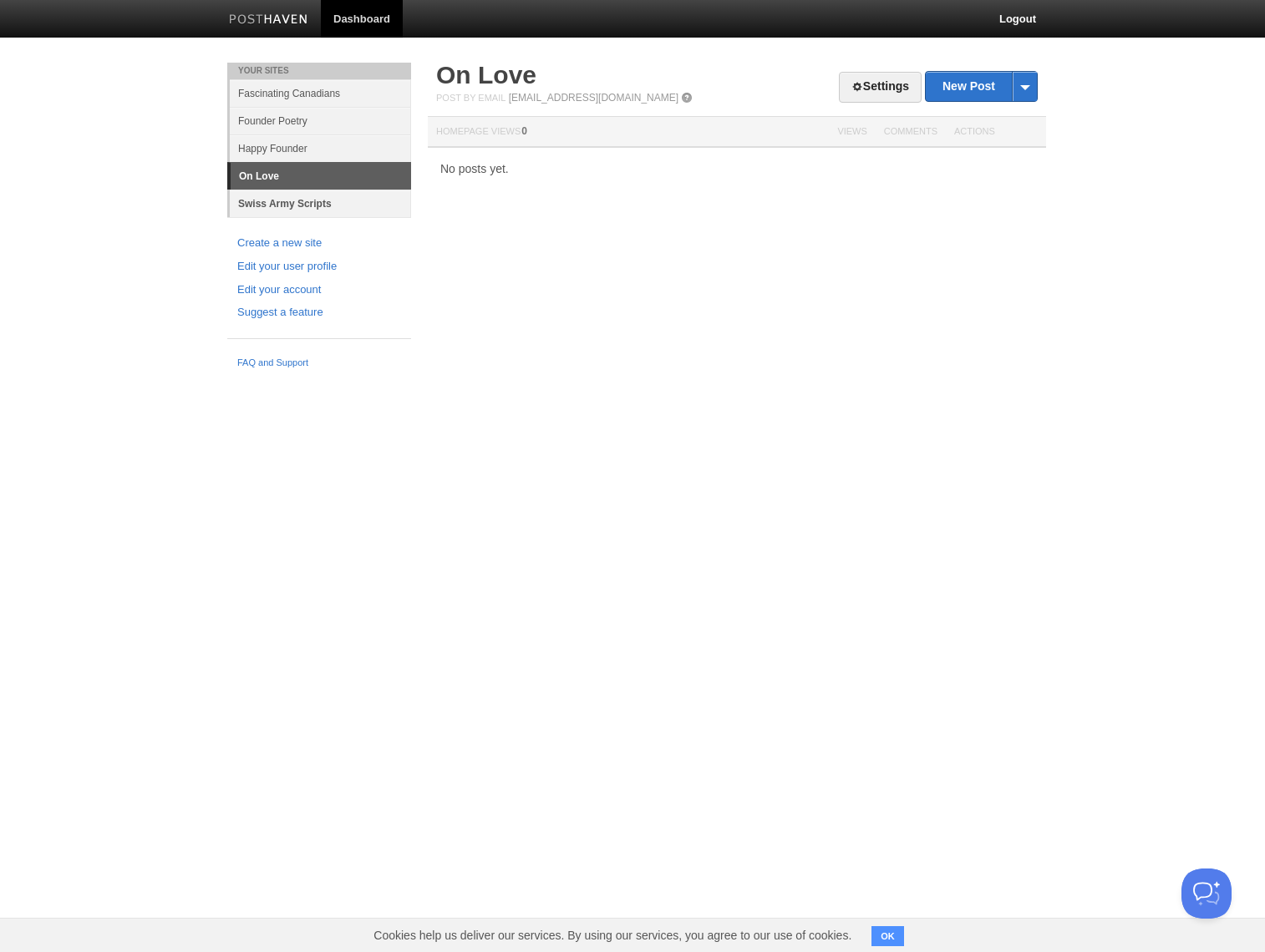
click at [287, 200] on link "Swiss Army Scripts" at bounding box center [320, 204] width 181 height 27
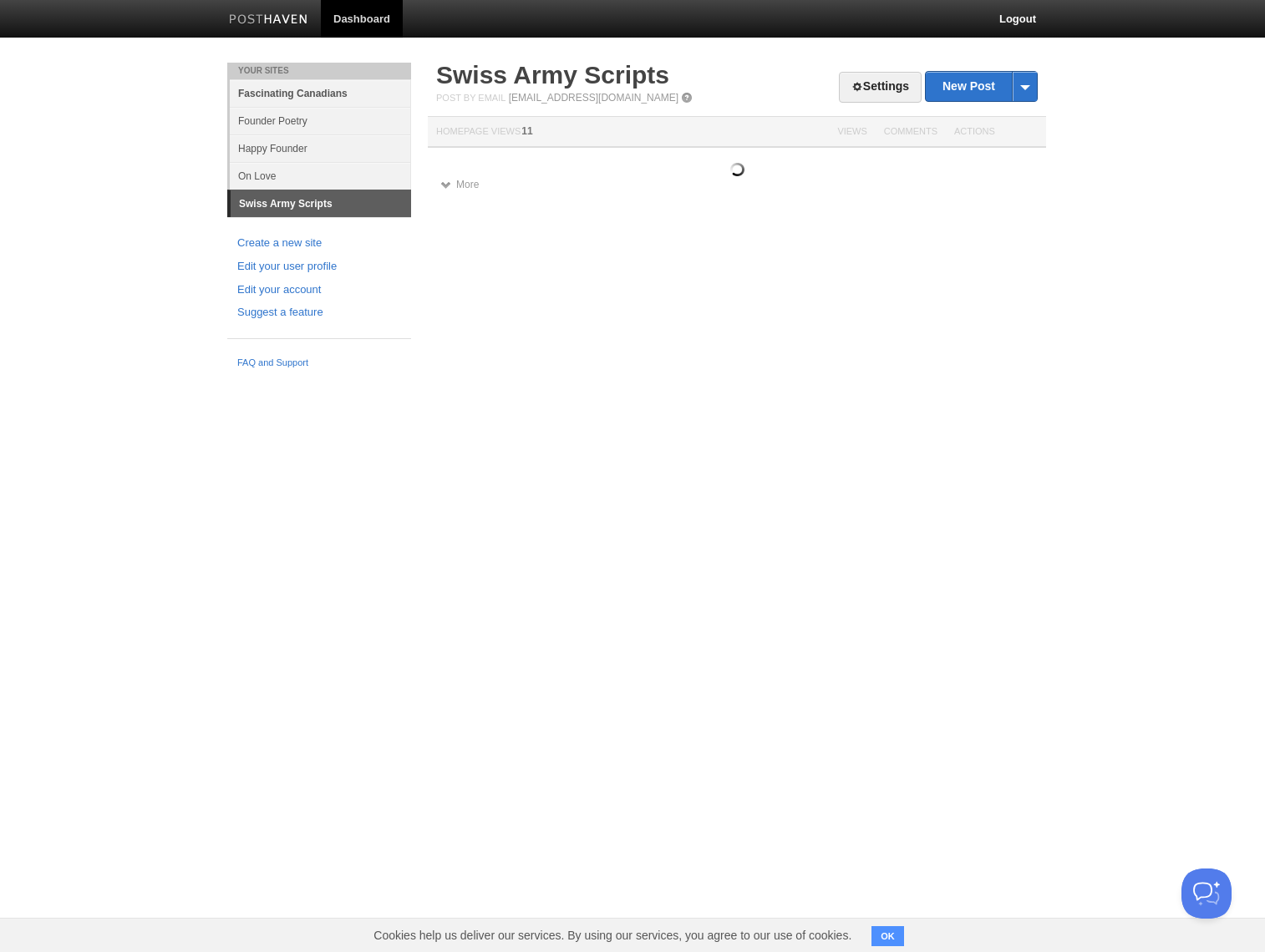
click at [302, 95] on link "Fascinating Canadians" at bounding box center [320, 93] width 181 height 27
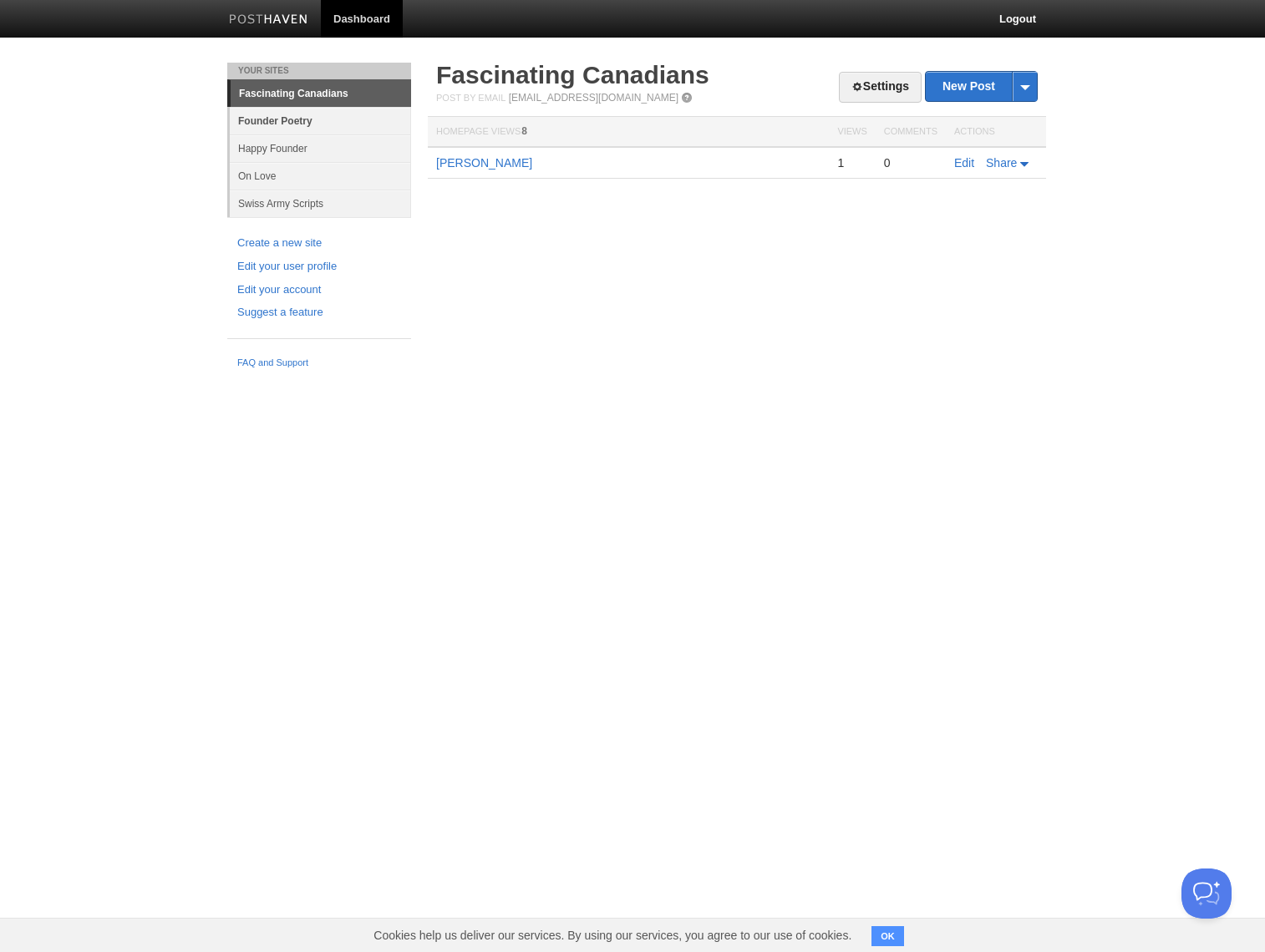
click at [313, 121] on link "Founder Poetry" at bounding box center [320, 120] width 181 height 27
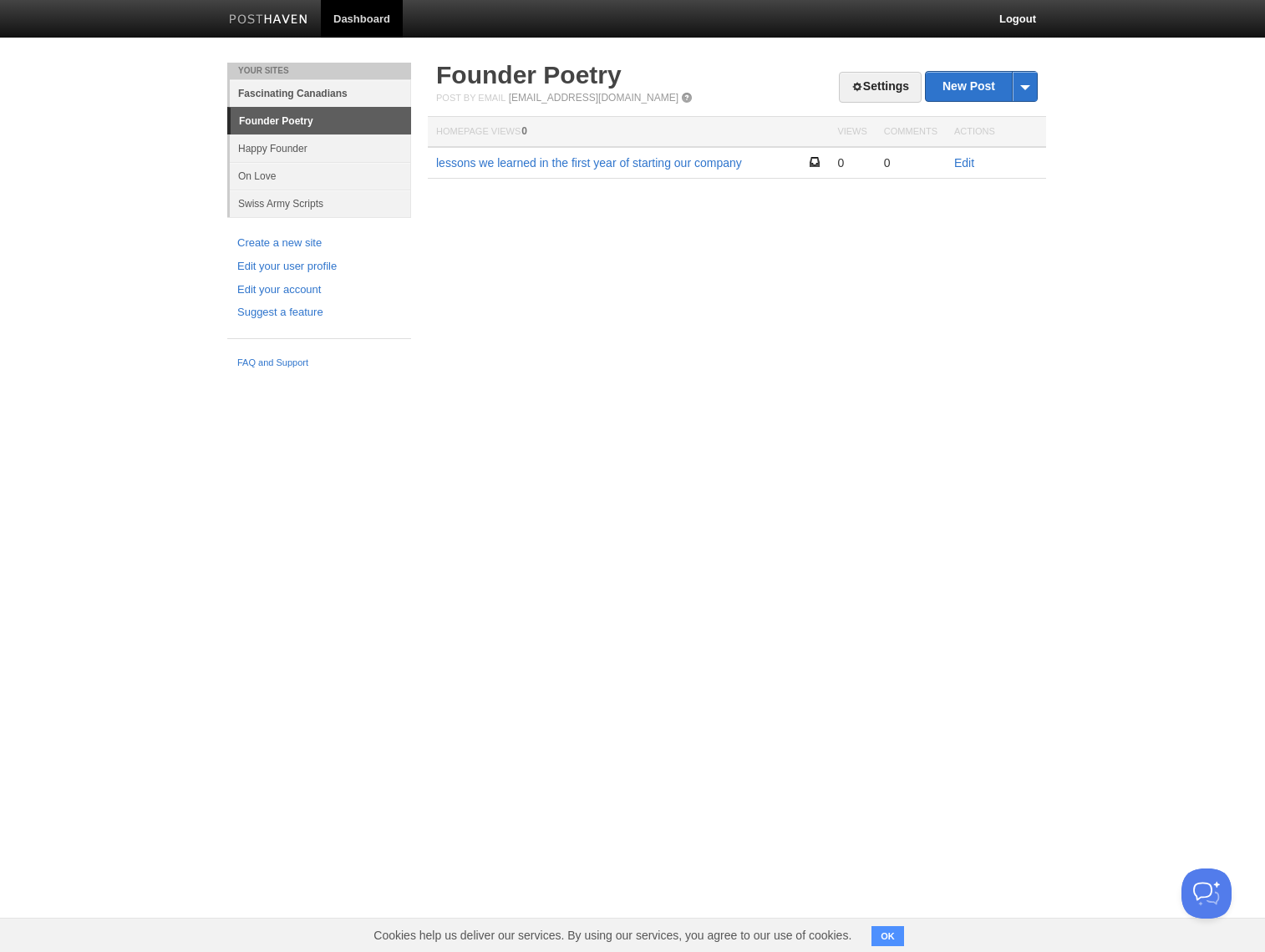
click at [311, 80] on link "Fascinating Canadians" at bounding box center [320, 93] width 181 height 27
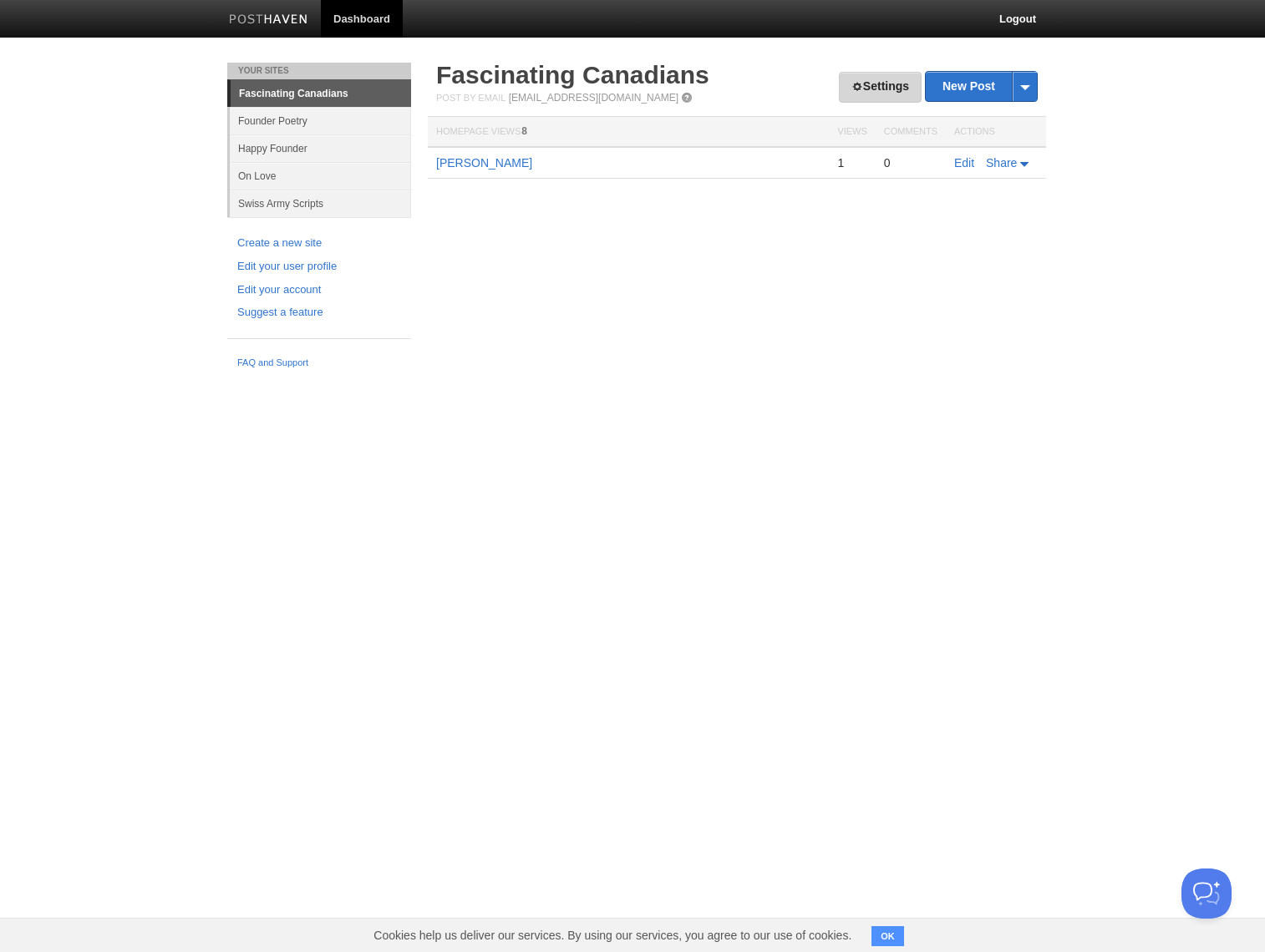
click at [877, 89] on link "Settings" at bounding box center [879, 87] width 82 height 31
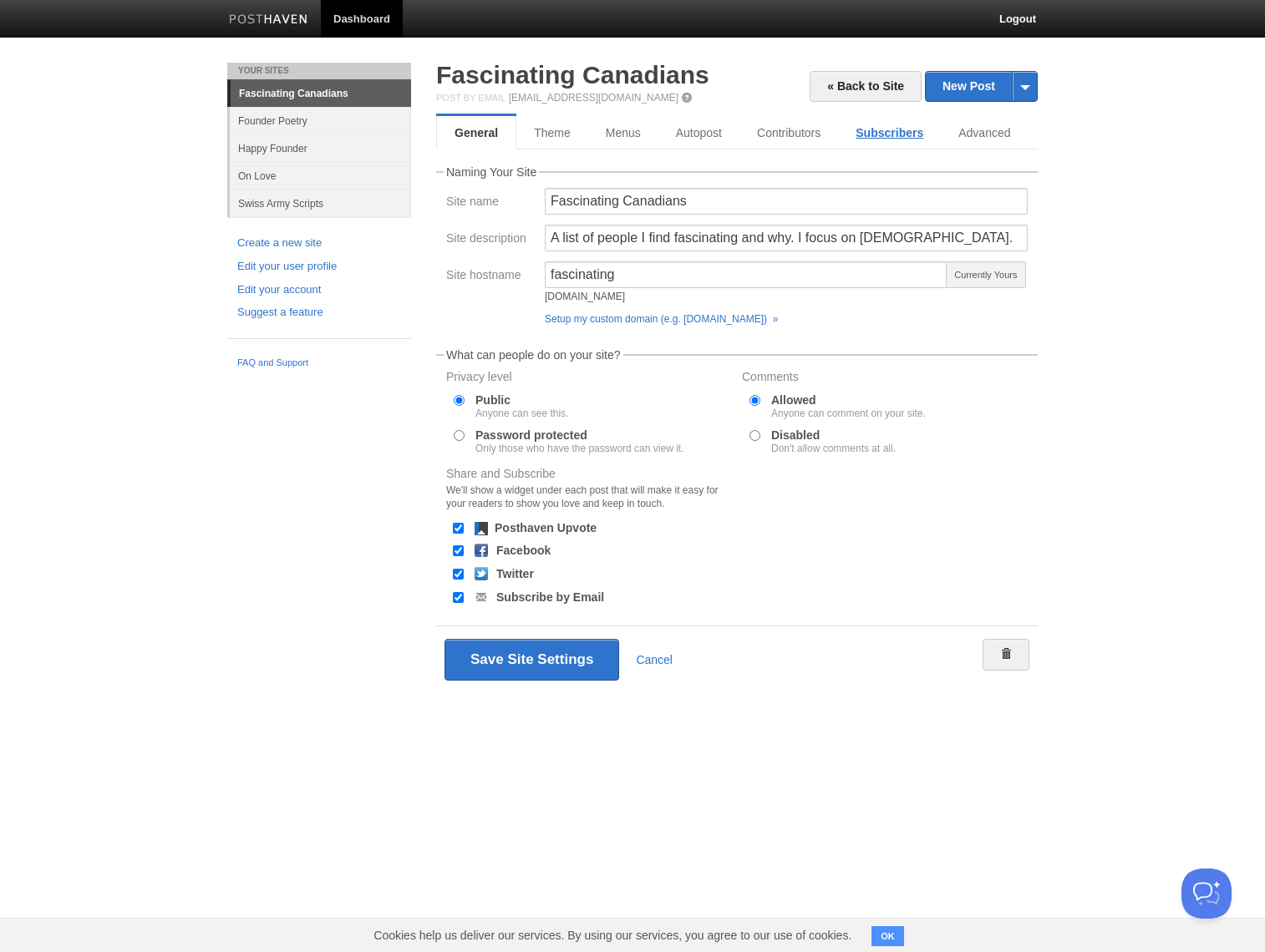
click at [930, 134] on link "Subscribers" at bounding box center [889, 133] width 103 height 33
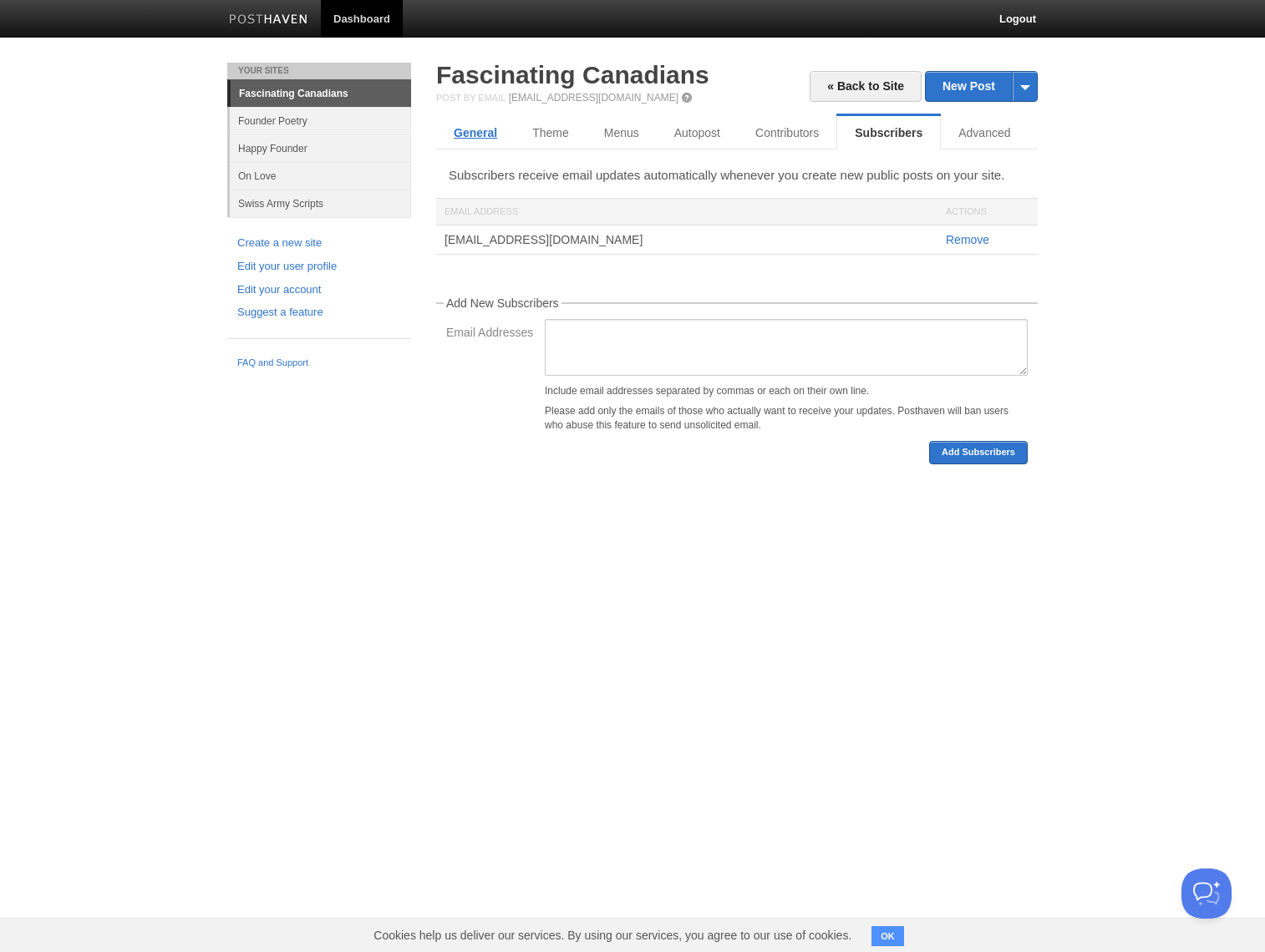
click at [456, 140] on link "General" at bounding box center [475, 133] width 79 height 33
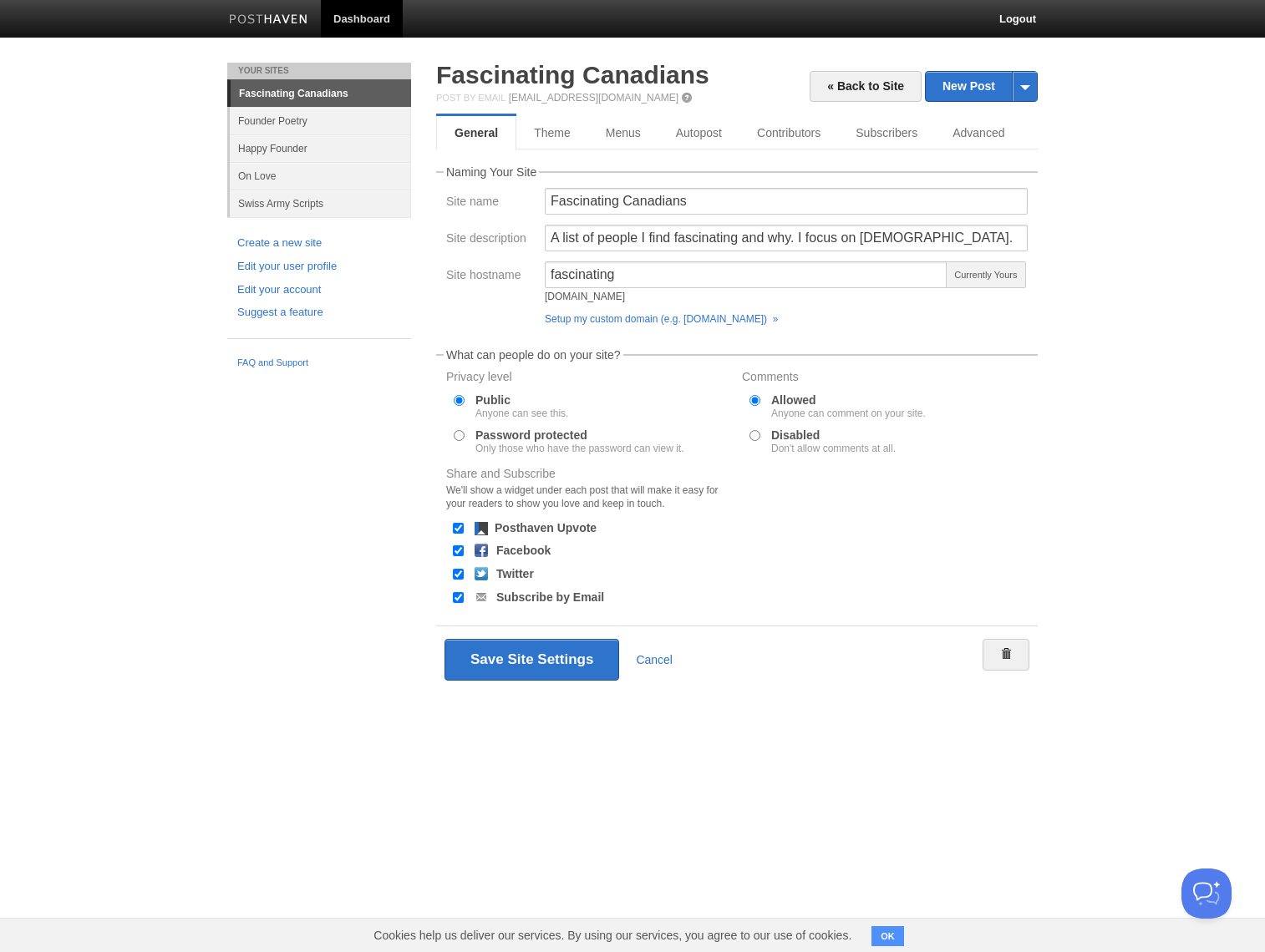
click at [332, 96] on link "Fascinating Canadians" at bounding box center [321, 94] width 180 height 27
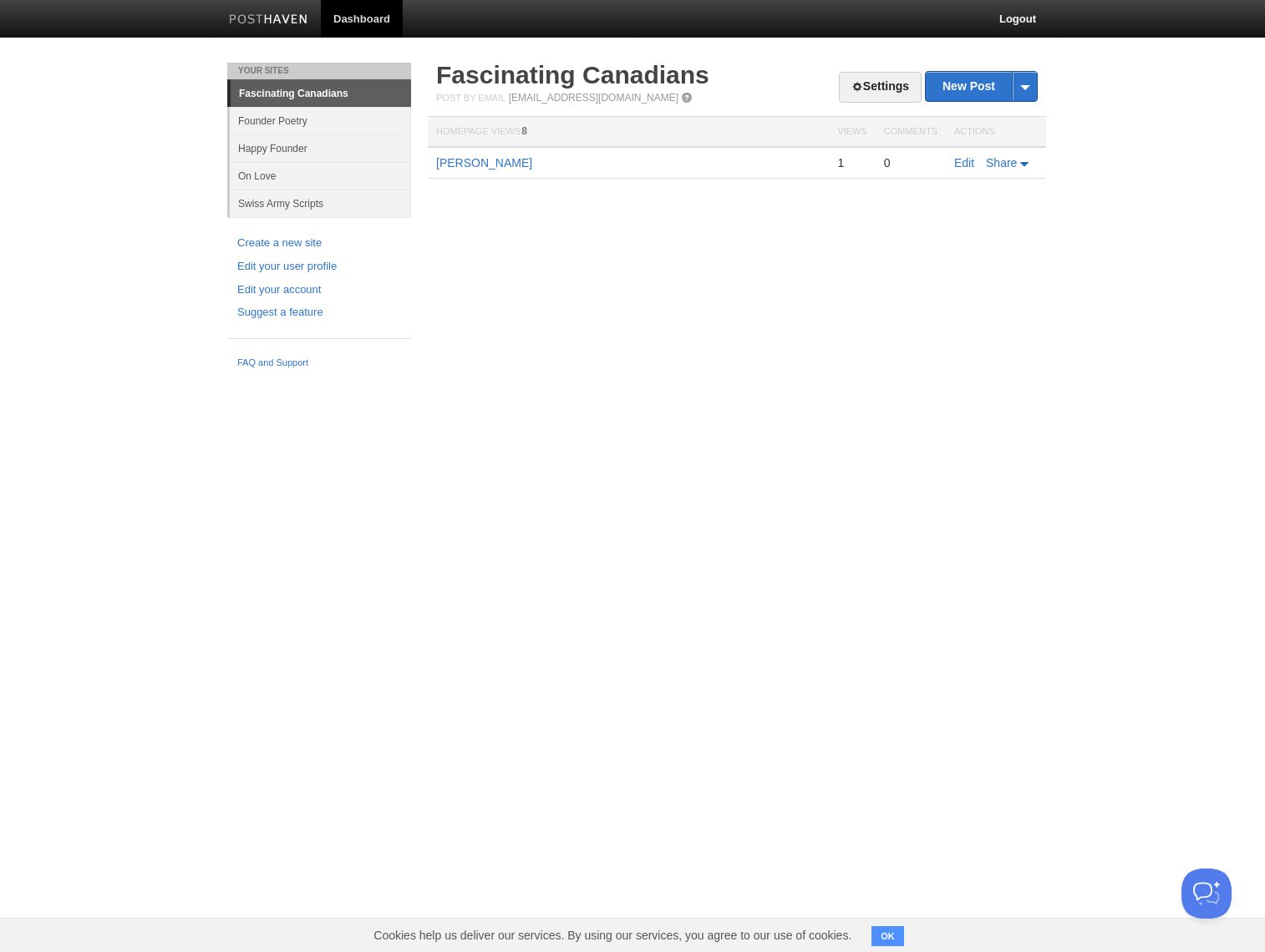
click at [662, 205] on div "Settings New Post by Web by Email Fascinating [DEMOGRAPHIC_DATA] Post by Email …" at bounding box center [737, 145] width 626 height 166
click at [368, 116] on link "Founder Poetry" at bounding box center [320, 120] width 181 height 27
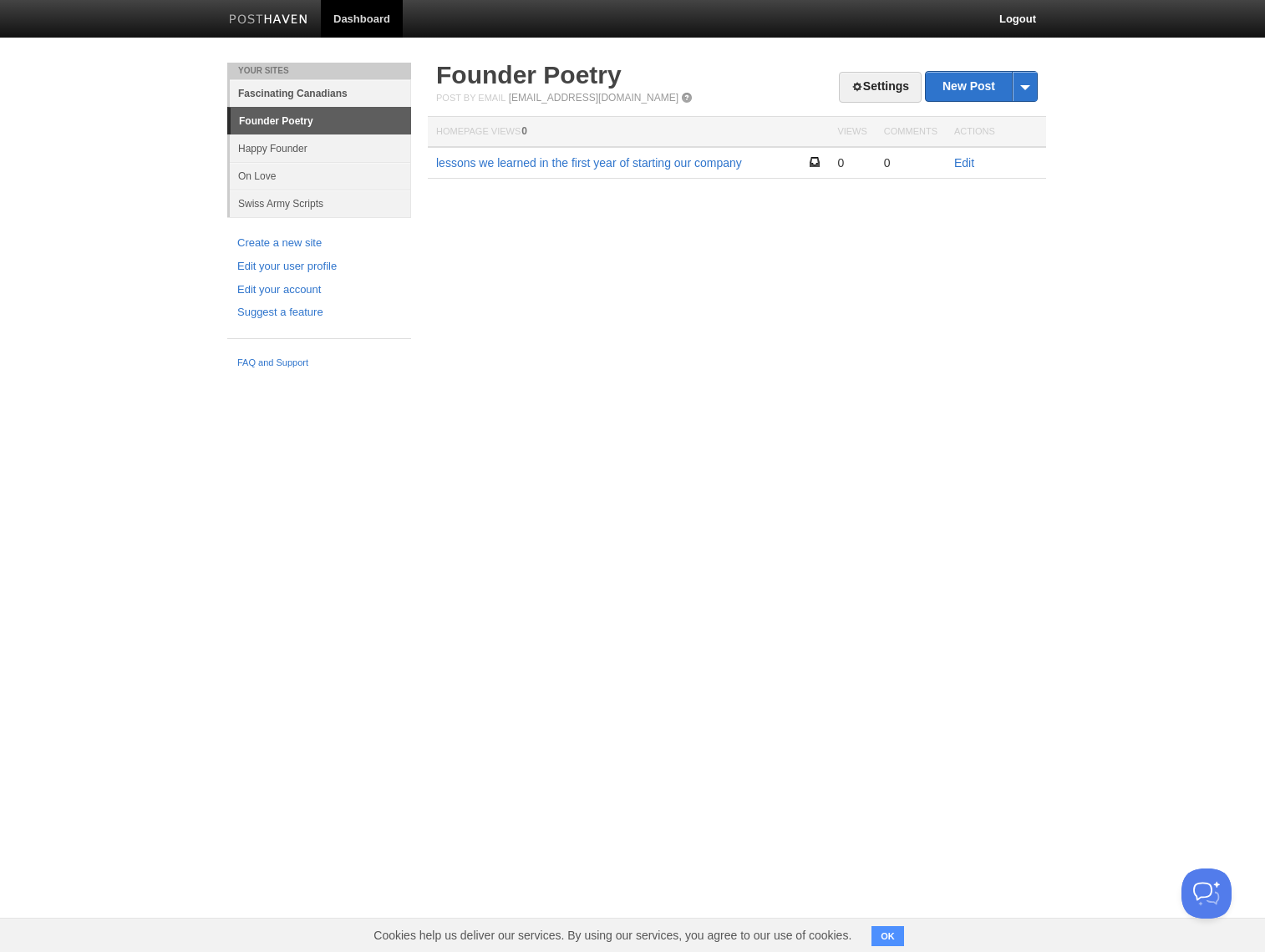
click at [368, 96] on link "Fascinating Canadians" at bounding box center [320, 93] width 181 height 27
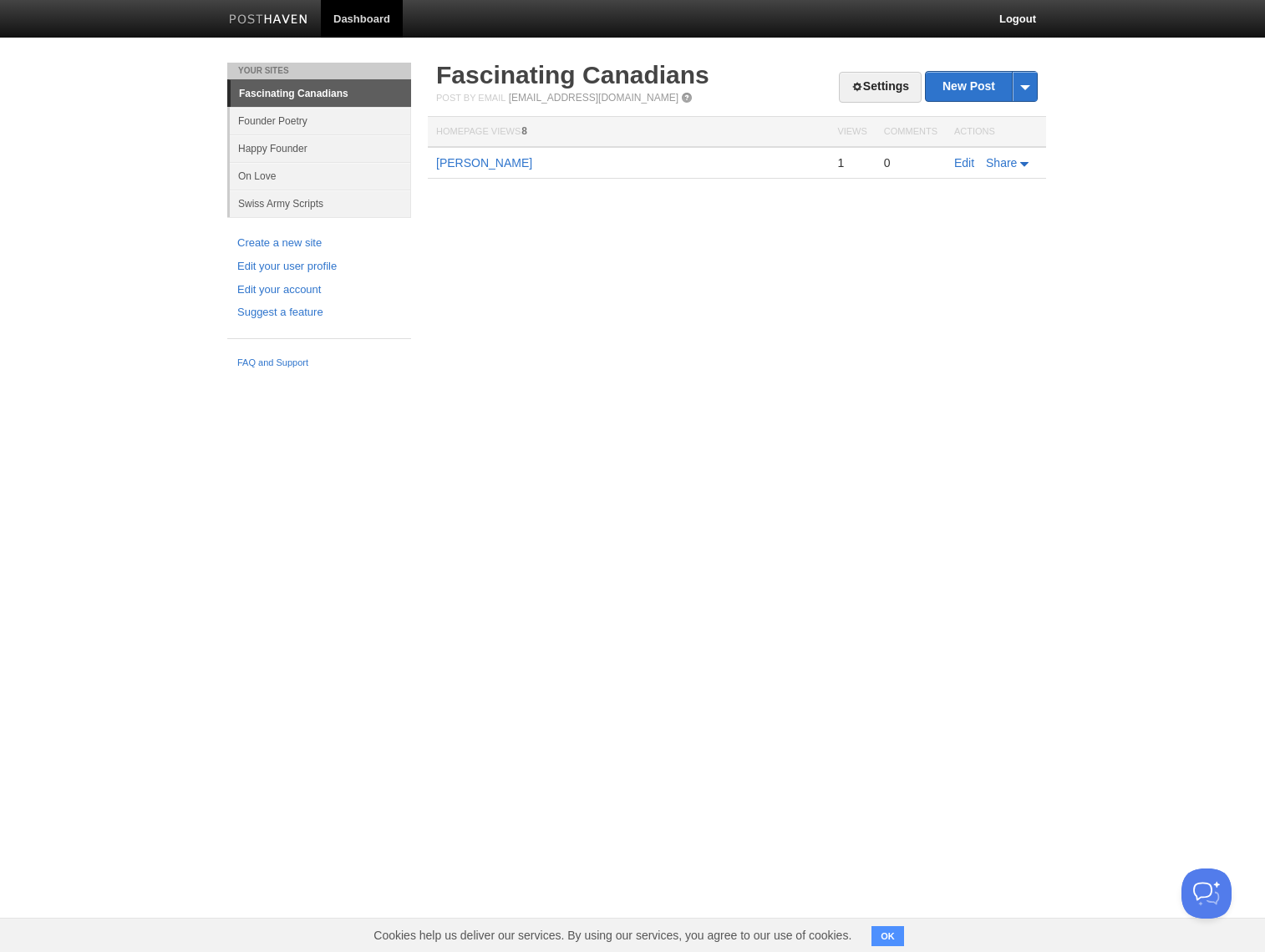
click at [453, 152] on td "[PERSON_NAME]" at bounding box center [628, 163] width 401 height 32
click at [460, 160] on link "[PERSON_NAME]" at bounding box center [484, 163] width 96 height 14
click at [308, 158] on link "Happy Founder" at bounding box center [320, 148] width 181 height 27
click at [319, 123] on link "Founder Poetry" at bounding box center [320, 120] width 181 height 27
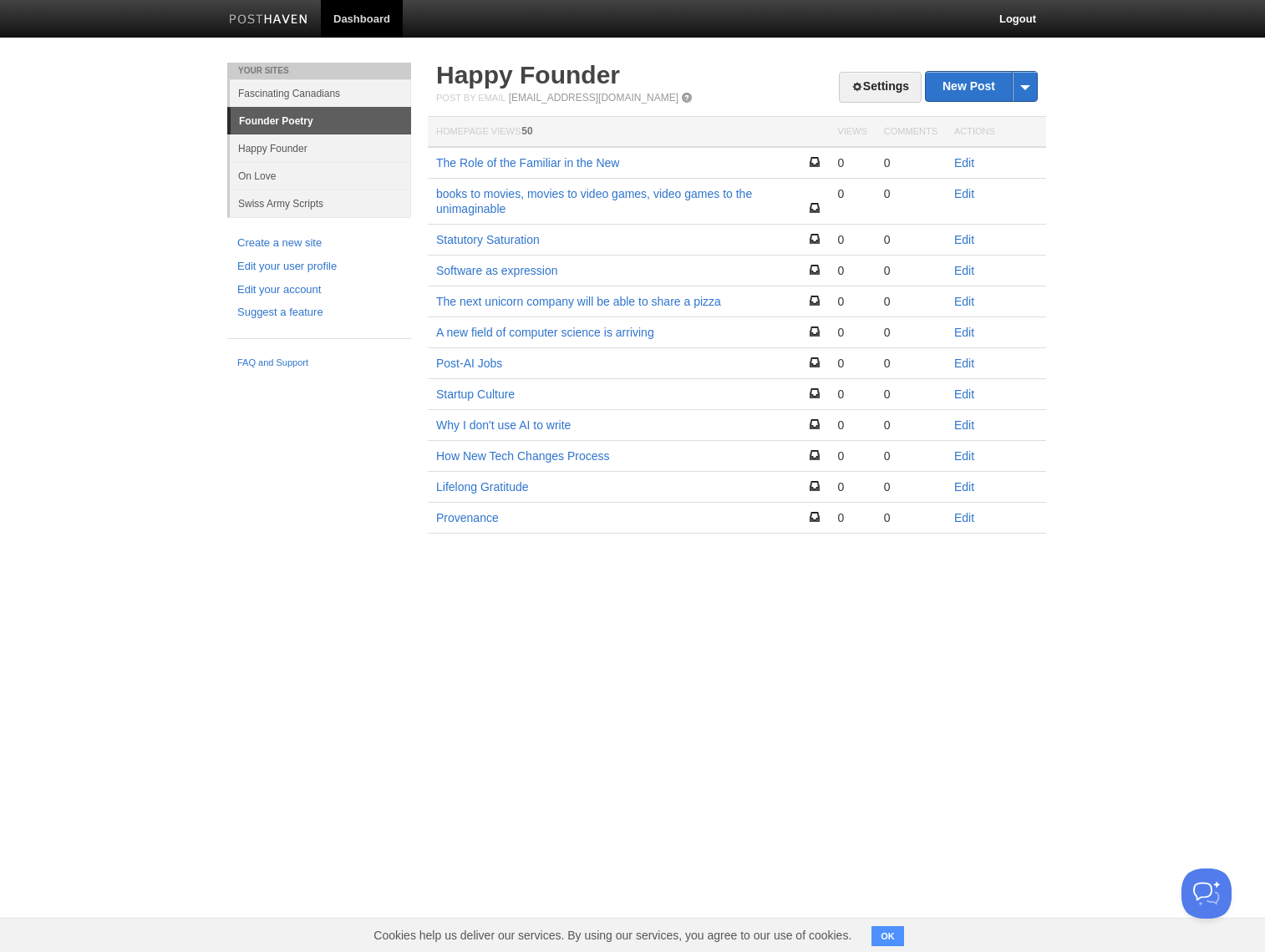
click at [127, 228] on body "Dashboard Logout Your Sites Fascinating [DEMOGRAPHIC_DATA] Founder Poetry Happy…" at bounding box center [632, 291] width 1265 height 583
click at [111, 171] on body "Dashboard Logout Your Sites Fascinating [DEMOGRAPHIC_DATA] Founder Poetry Happy…" at bounding box center [632, 291] width 1265 height 583
click at [332, 160] on link "Happy Founder" at bounding box center [320, 148] width 181 height 27
click at [330, 125] on link "Founder Poetry" at bounding box center [320, 120] width 181 height 27
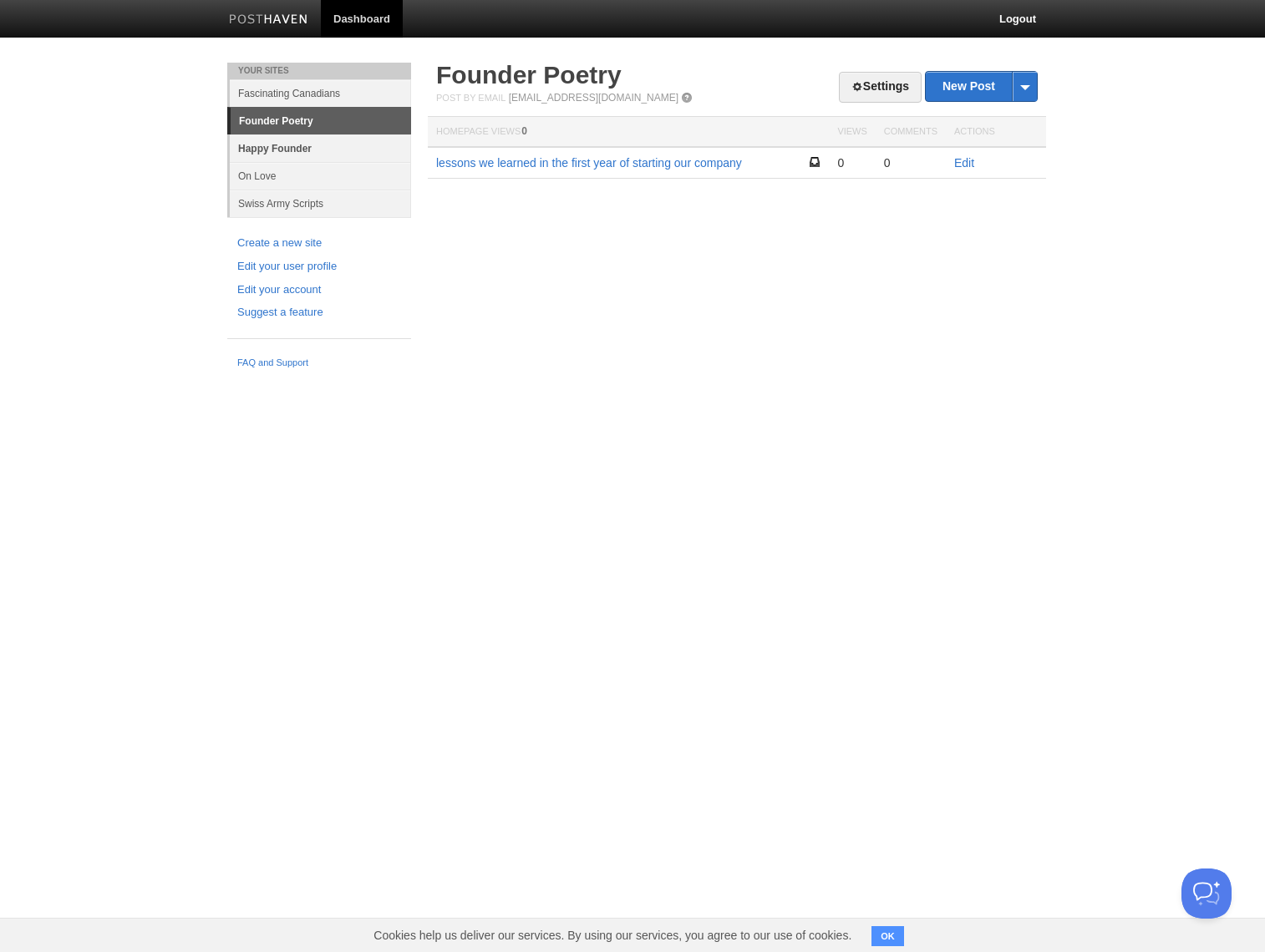
click at [331, 143] on link "Happy Founder" at bounding box center [320, 148] width 181 height 27
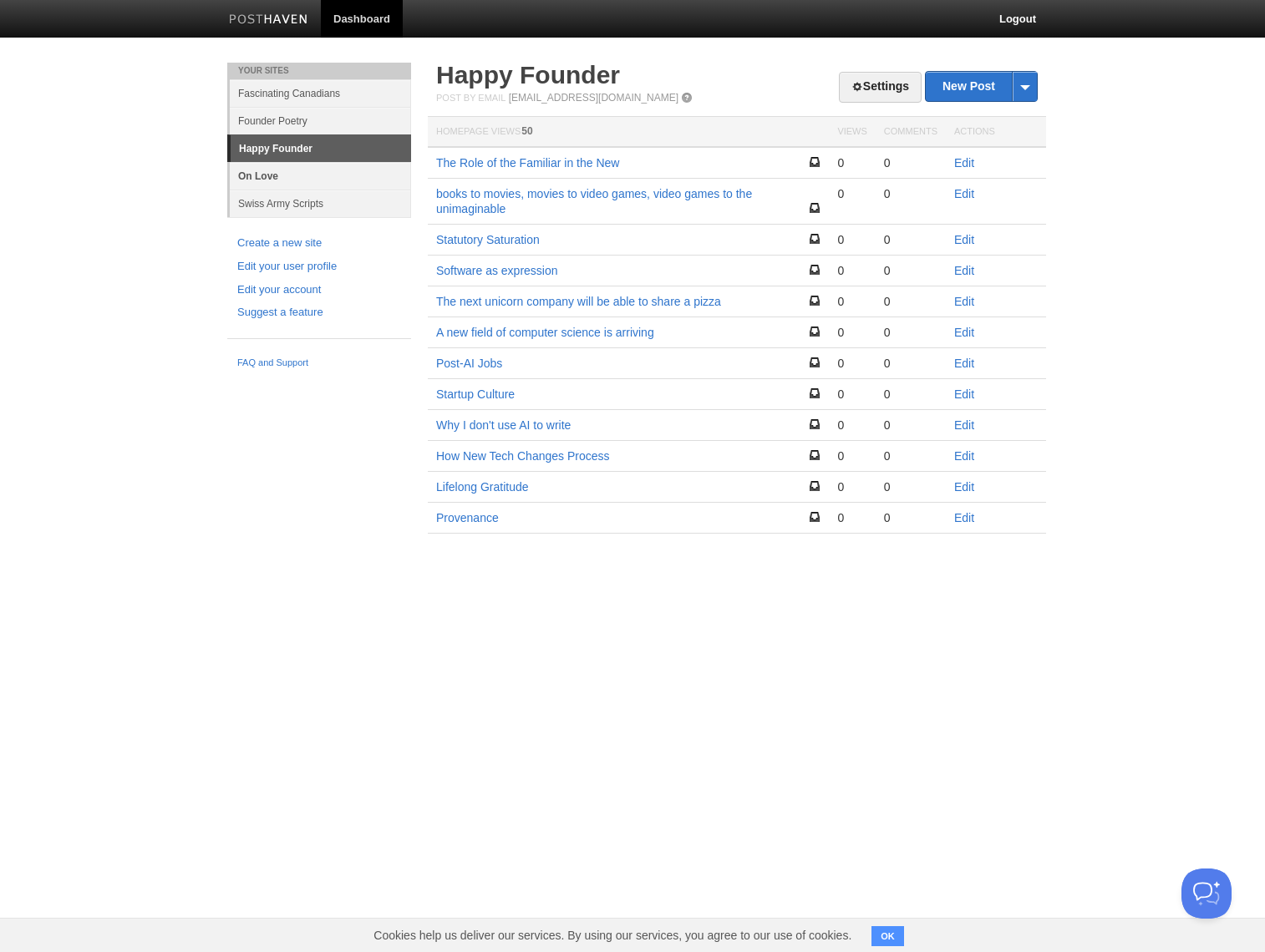
click at [328, 168] on link "On Love" at bounding box center [320, 175] width 181 height 27
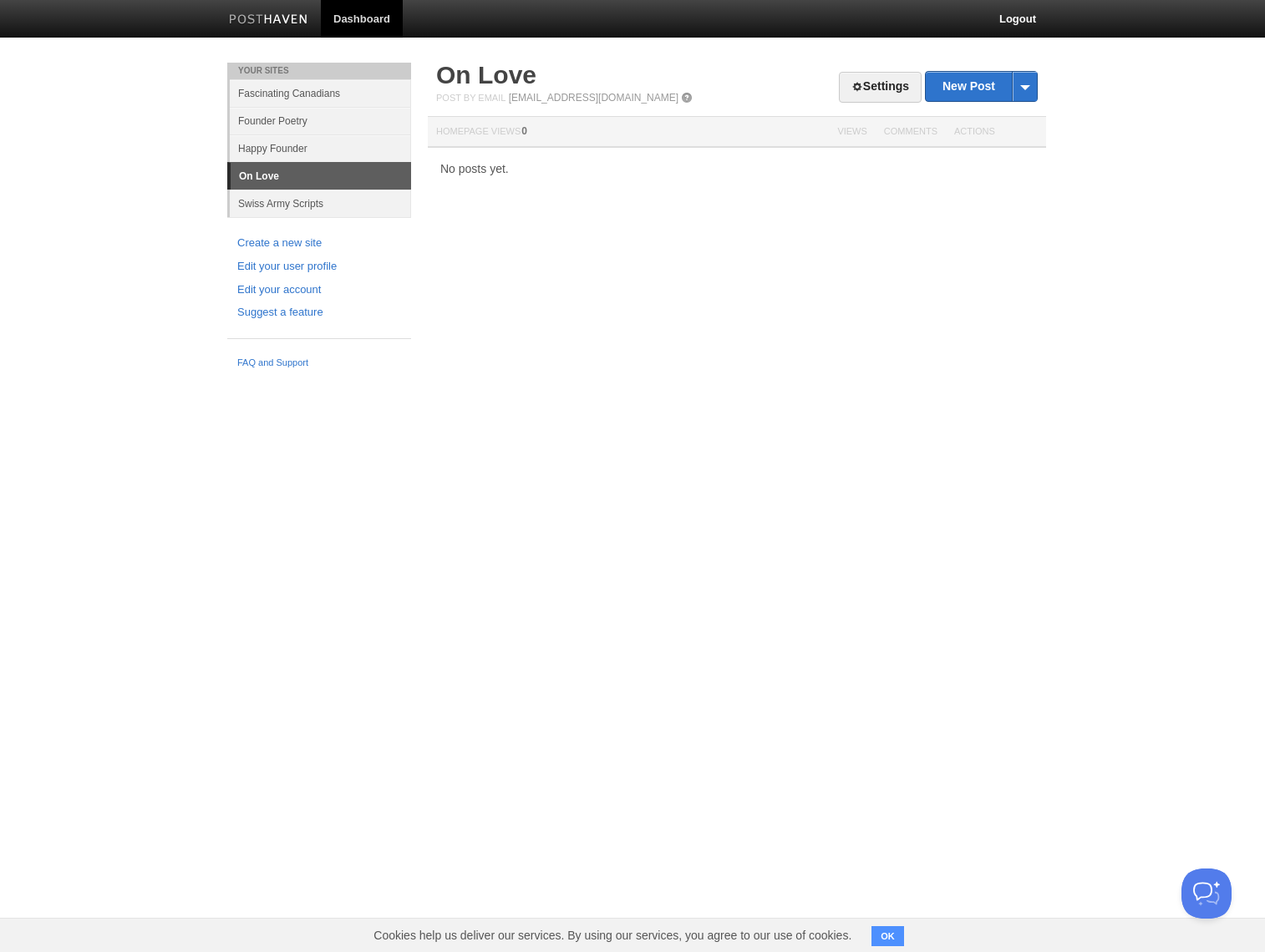
click at [328, 187] on link "On Love" at bounding box center [321, 176] width 180 height 27
click at [328, 190] on link "Swiss Army Scripts" at bounding box center [320, 204] width 181 height 27
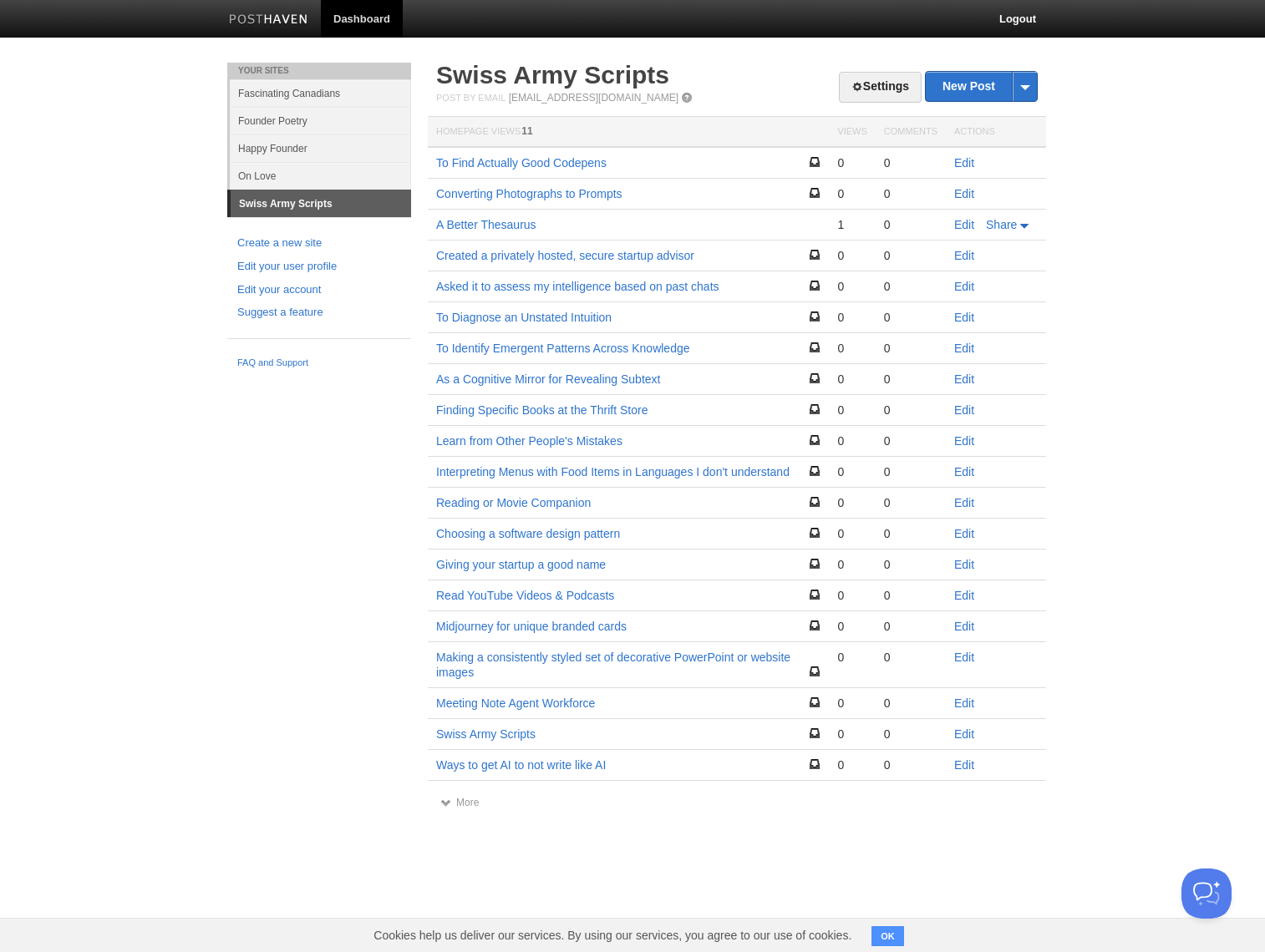
click at [336, 674] on div "Your Sites Fascinating [DEMOGRAPHIC_DATA] Founder Poetry Happy Founder On Love …" at bounding box center [632, 453] width 836 height 779
click at [511, 220] on link "A Better Thesaurus" at bounding box center [486, 225] width 100 height 14
click at [274, 492] on div "Your Sites Fascinating [DEMOGRAPHIC_DATA] Founder Poetry Happy Founder On Love …" at bounding box center [632, 453] width 836 height 779
click at [313, 482] on div "Your Sites Fascinating [DEMOGRAPHIC_DATA] Founder Poetry Happy Founder On Love …" at bounding box center [632, 453] width 836 height 779
click at [271, 408] on div "Your Sites Fascinating [DEMOGRAPHIC_DATA] Founder Poetry Happy Founder On Love …" at bounding box center [632, 453] width 836 height 779
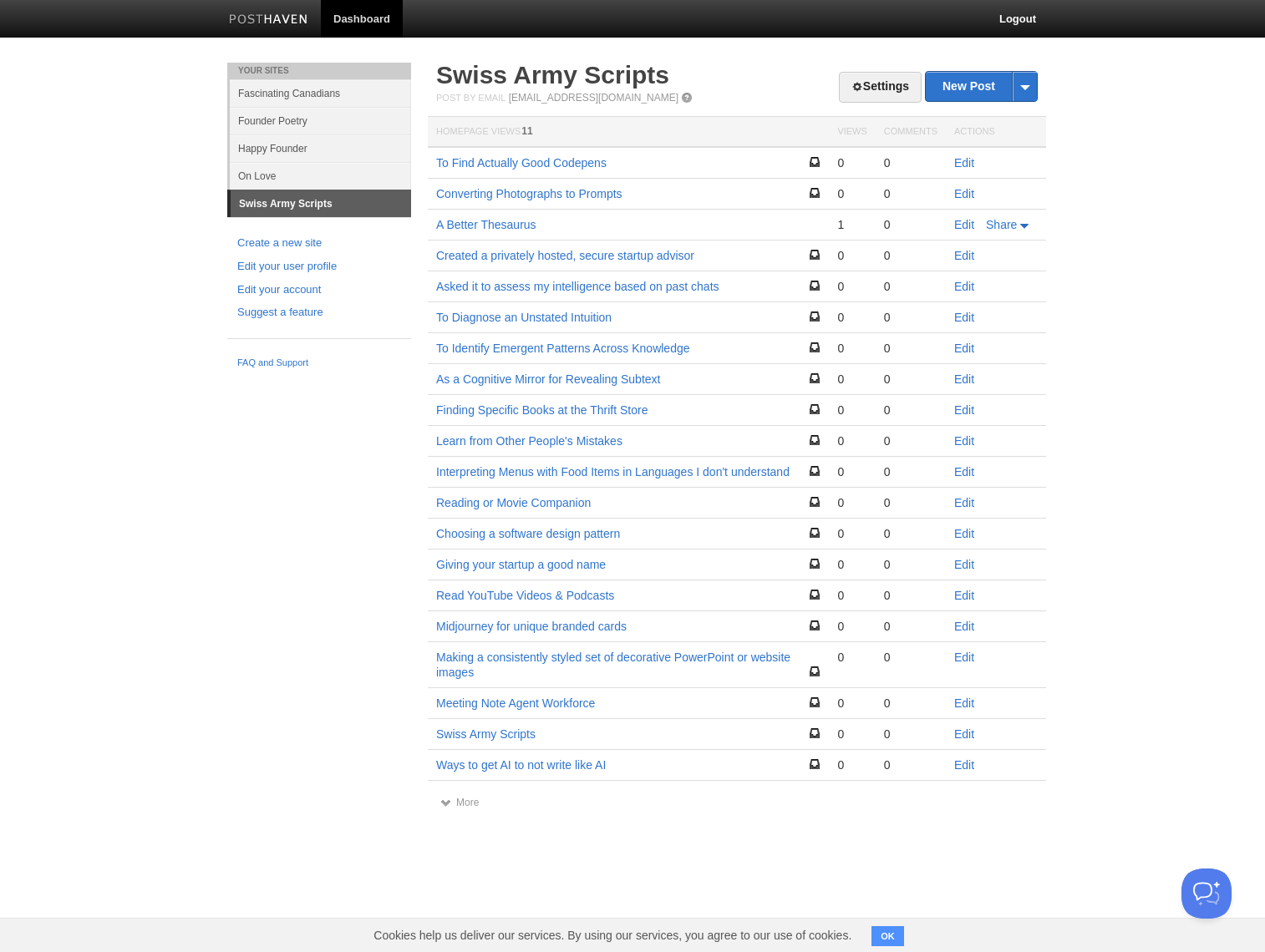
click at [155, 617] on body "Dashboard Logout Your Sites Fascinating [DEMOGRAPHIC_DATA] Founder Poetry Happy…" at bounding box center [632, 421] width 1265 height 842
click at [372, 404] on div "Your Sites Fascinating [DEMOGRAPHIC_DATA] Founder Poetry Happy Founder On Love …" at bounding box center [632, 453] width 836 height 779
click at [590, 770] on link "Ways to get AI to not write like AI" at bounding box center [521, 765] width 170 height 14
click at [199, 602] on body "Dashboard Logout Your Sites Fascinating [DEMOGRAPHIC_DATA] Founder Poetry Happy…" at bounding box center [632, 421] width 1265 height 842
click at [293, 607] on div "Your Sites Fascinating [DEMOGRAPHIC_DATA] Founder Poetry Happy Founder On Love …" at bounding box center [632, 453] width 836 height 779
